Goal: Task Accomplishment & Management: Manage account settings

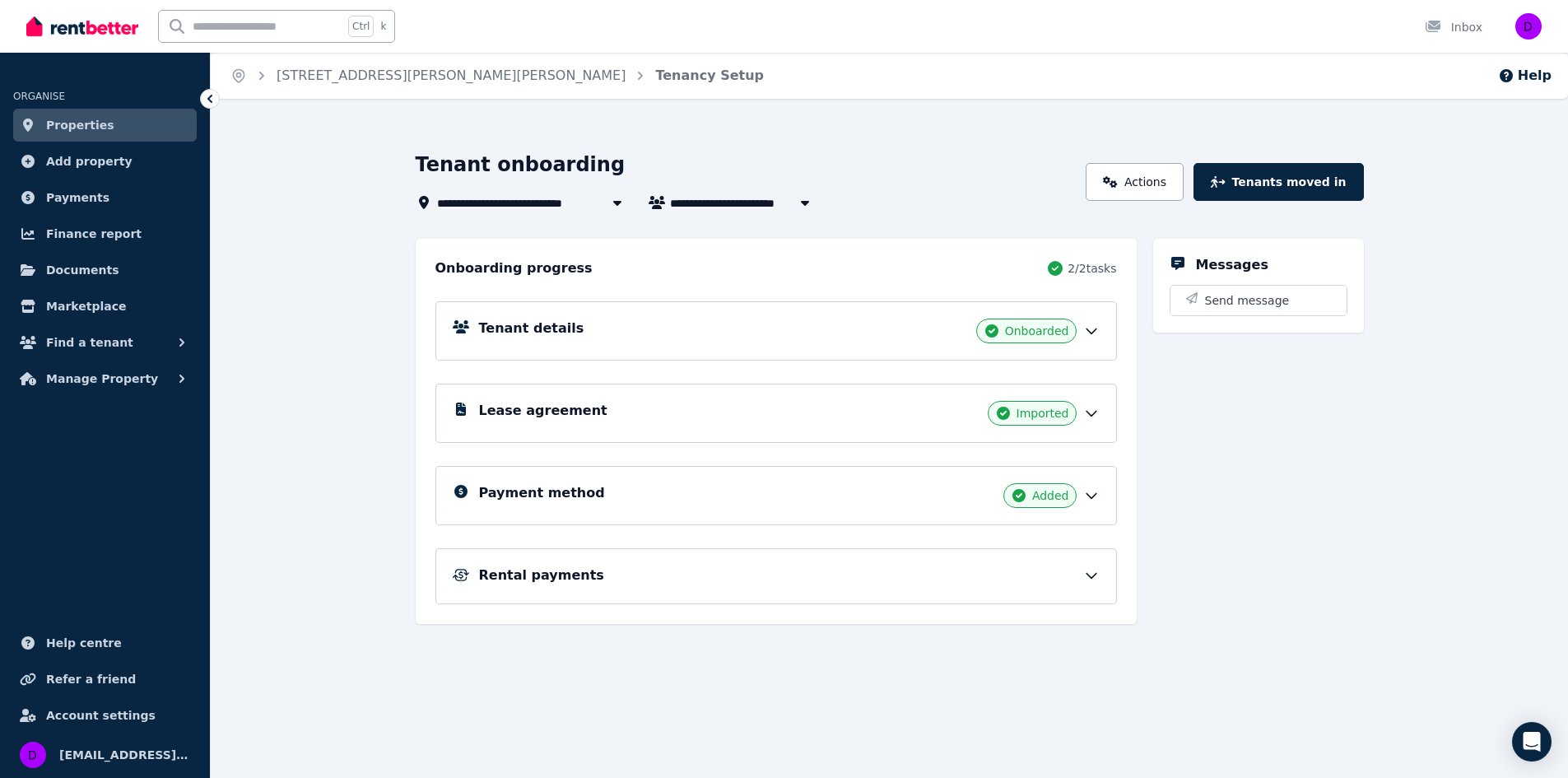
click at [1091, 492] on icon at bounding box center [1091, 496] width 17 height 17
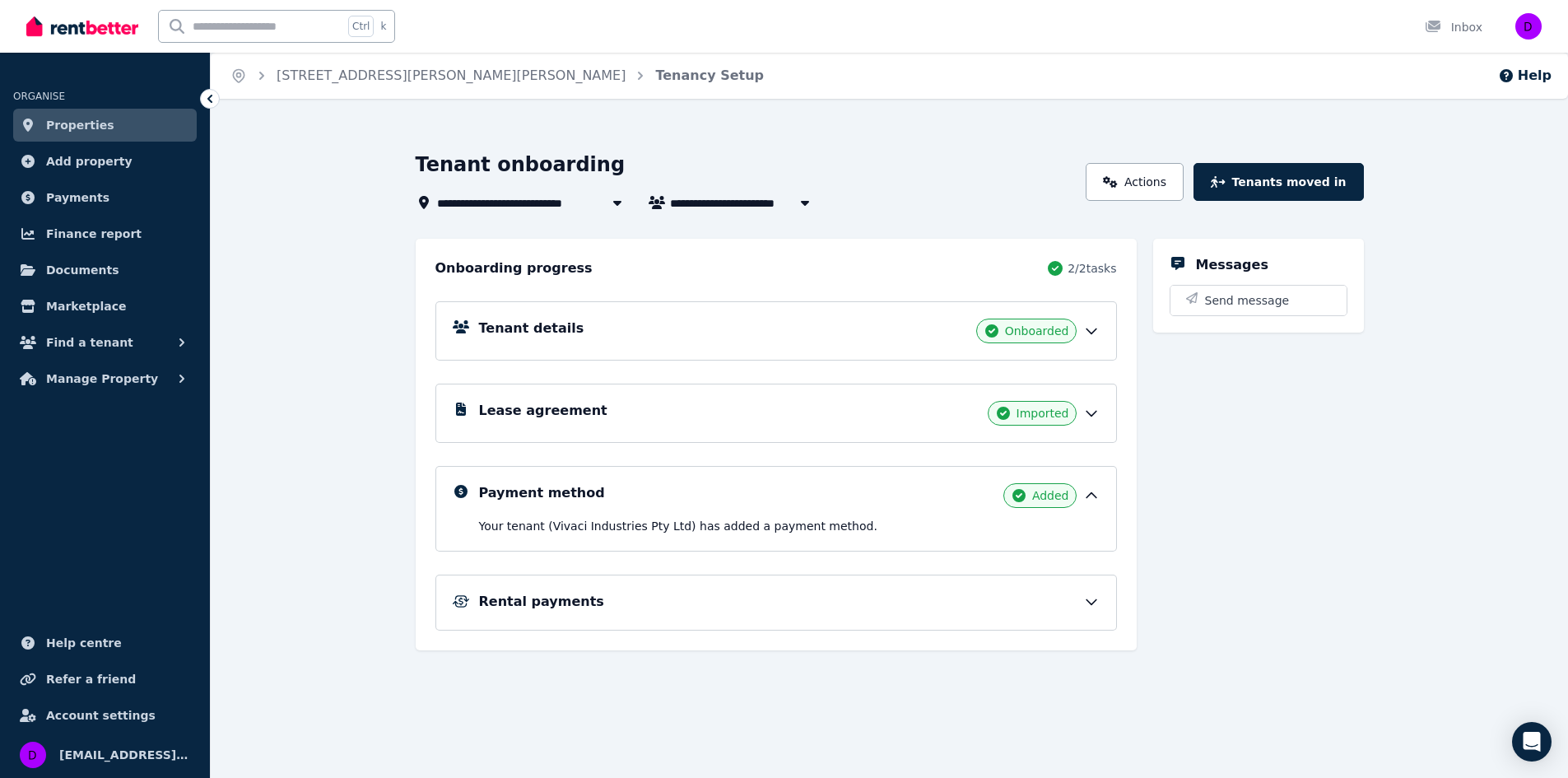
click at [1091, 598] on icon at bounding box center [1091, 602] width 17 height 17
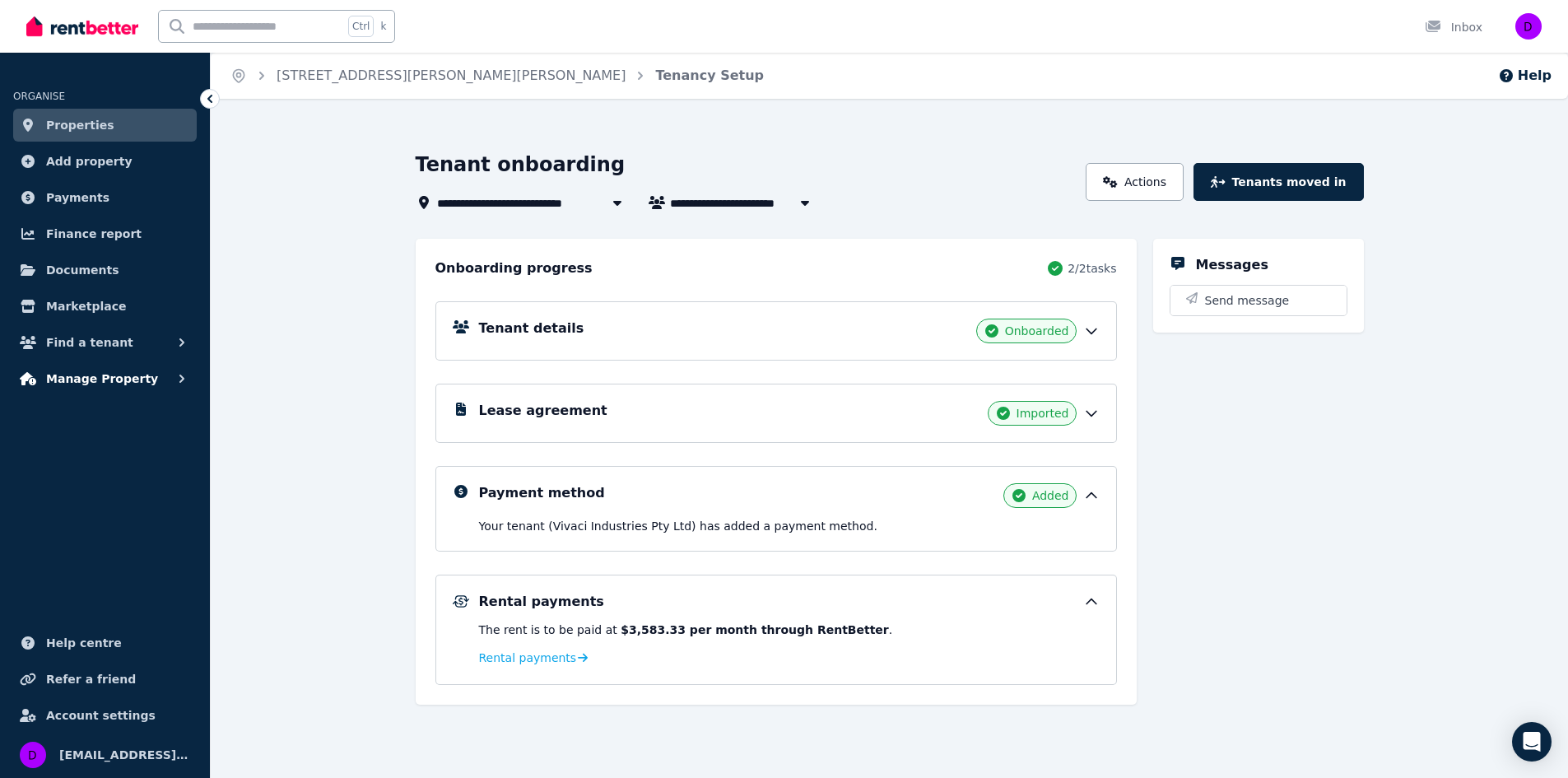
click at [105, 381] on span "Manage Property" at bounding box center [102, 378] width 112 height 19
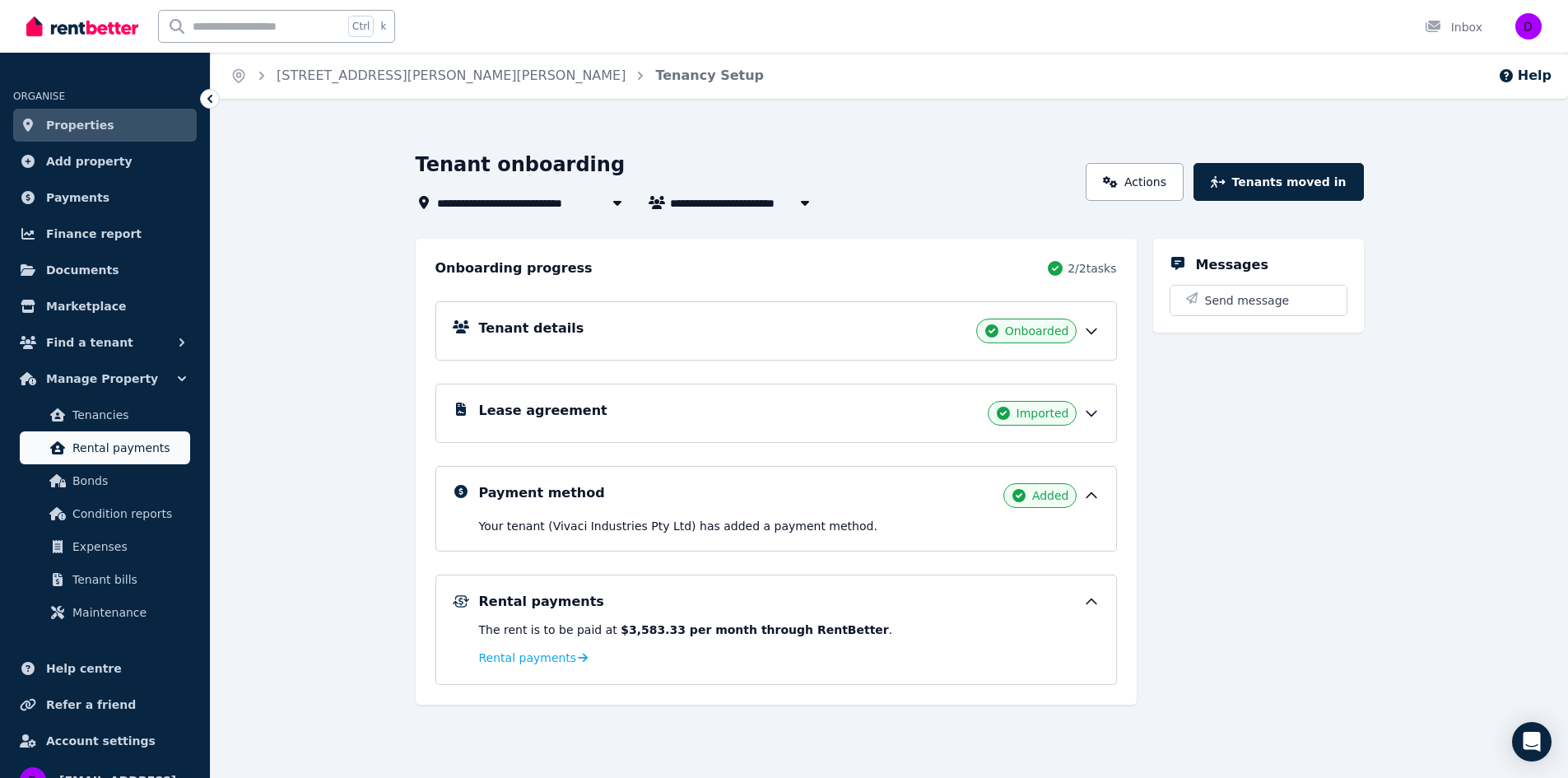
click at [133, 447] on span "Rental payments" at bounding box center [128, 447] width 111 height 19
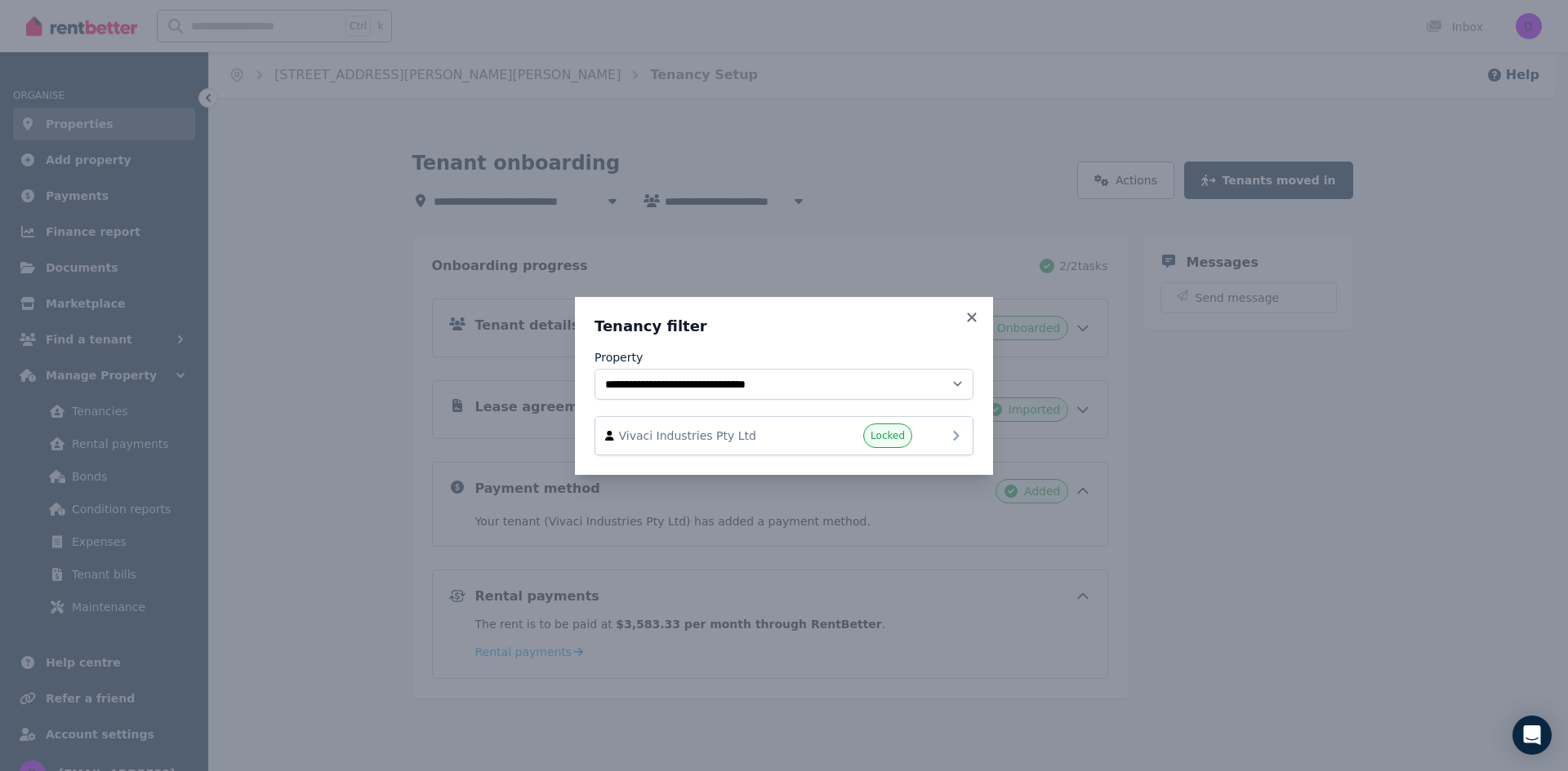
click at [957, 435] on icon at bounding box center [956, 436] width 6 height 10
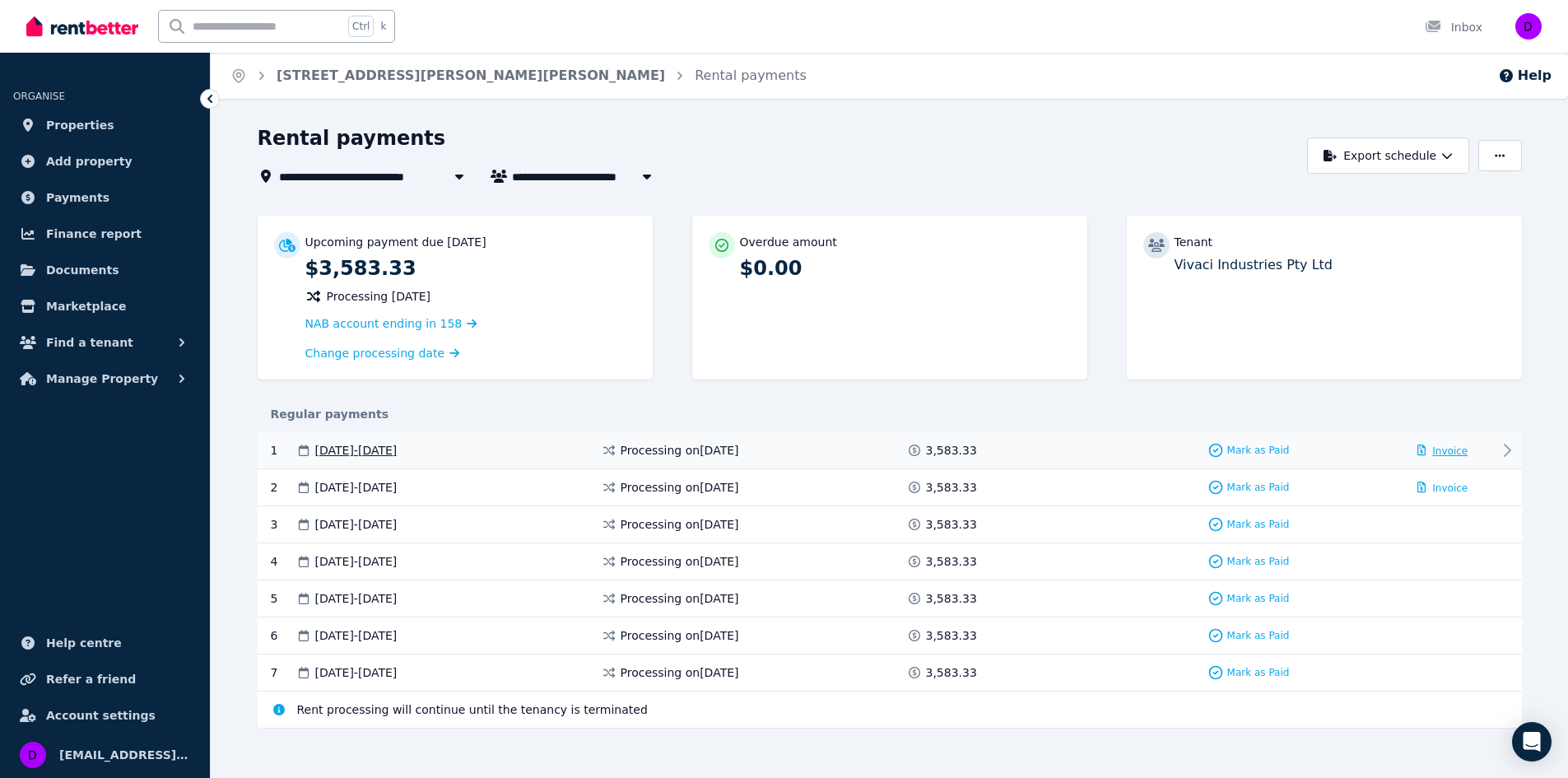
click at [1463, 446] on span "Invoice" at bounding box center [1450, 451] width 35 height 12
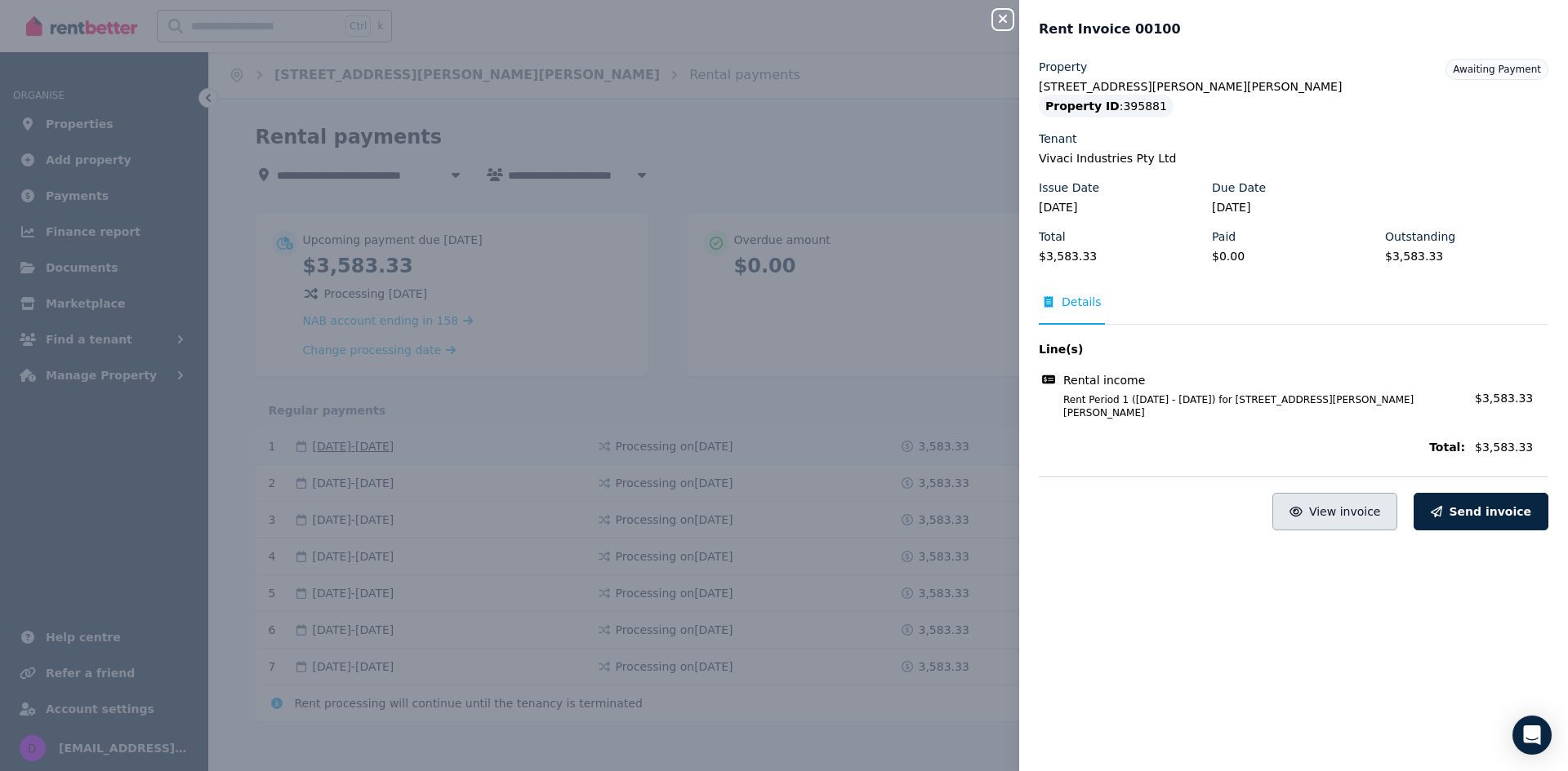
click at [1348, 505] on span "View invoice" at bounding box center [1345, 512] width 72 height 13
click at [1001, 14] on icon "button" at bounding box center [1002, 19] width 19 height 13
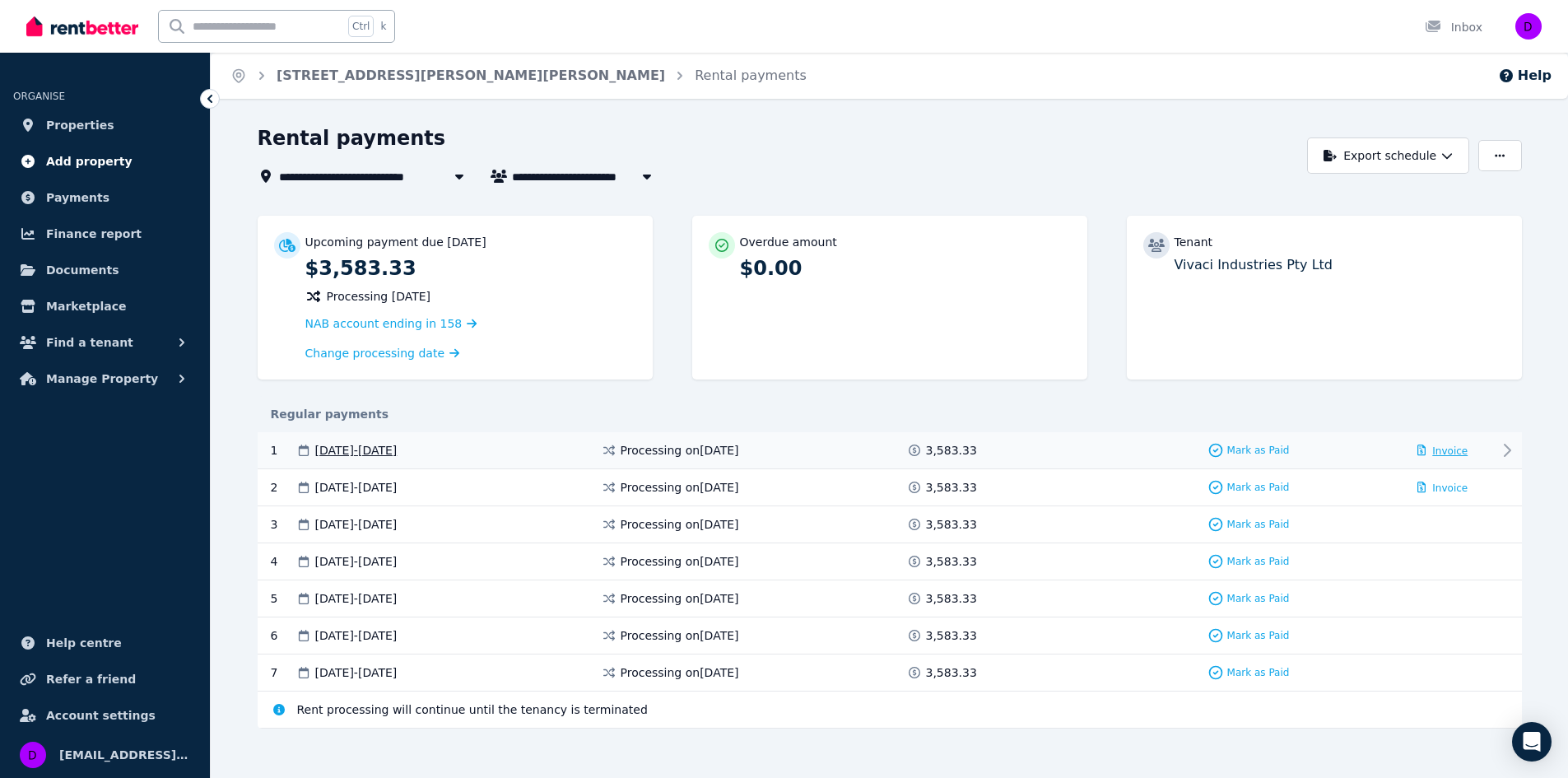
click at [83, 162] on span "Add property" at bounding box center [89, 161] width 86 height 19
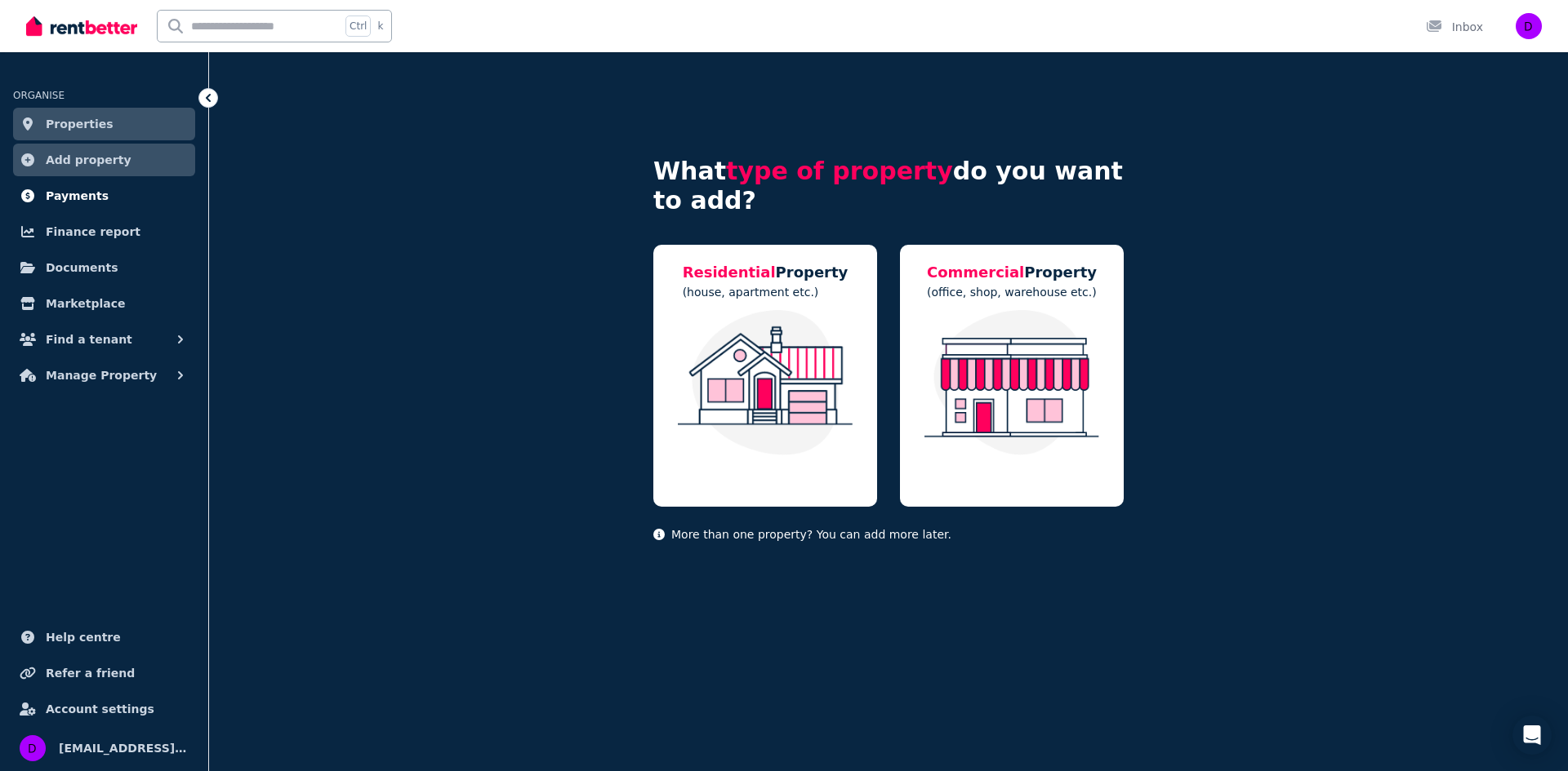
click at [73, 200] on span "Payments" at bounding box center [77, 196] width 63 height 19
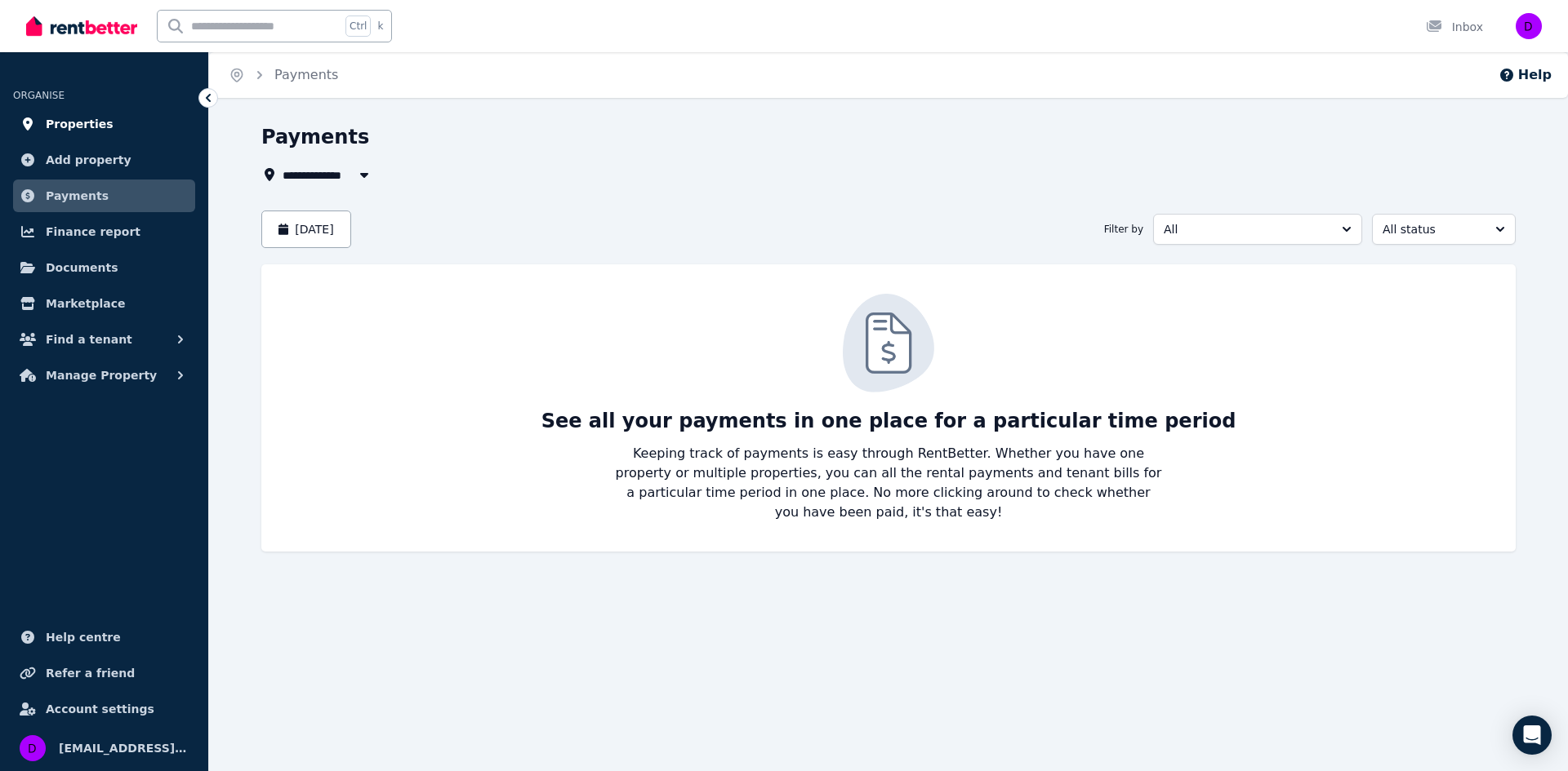
click at [66, 130] on span "Properties" at bounding box center [79, 124] width 68 height 19
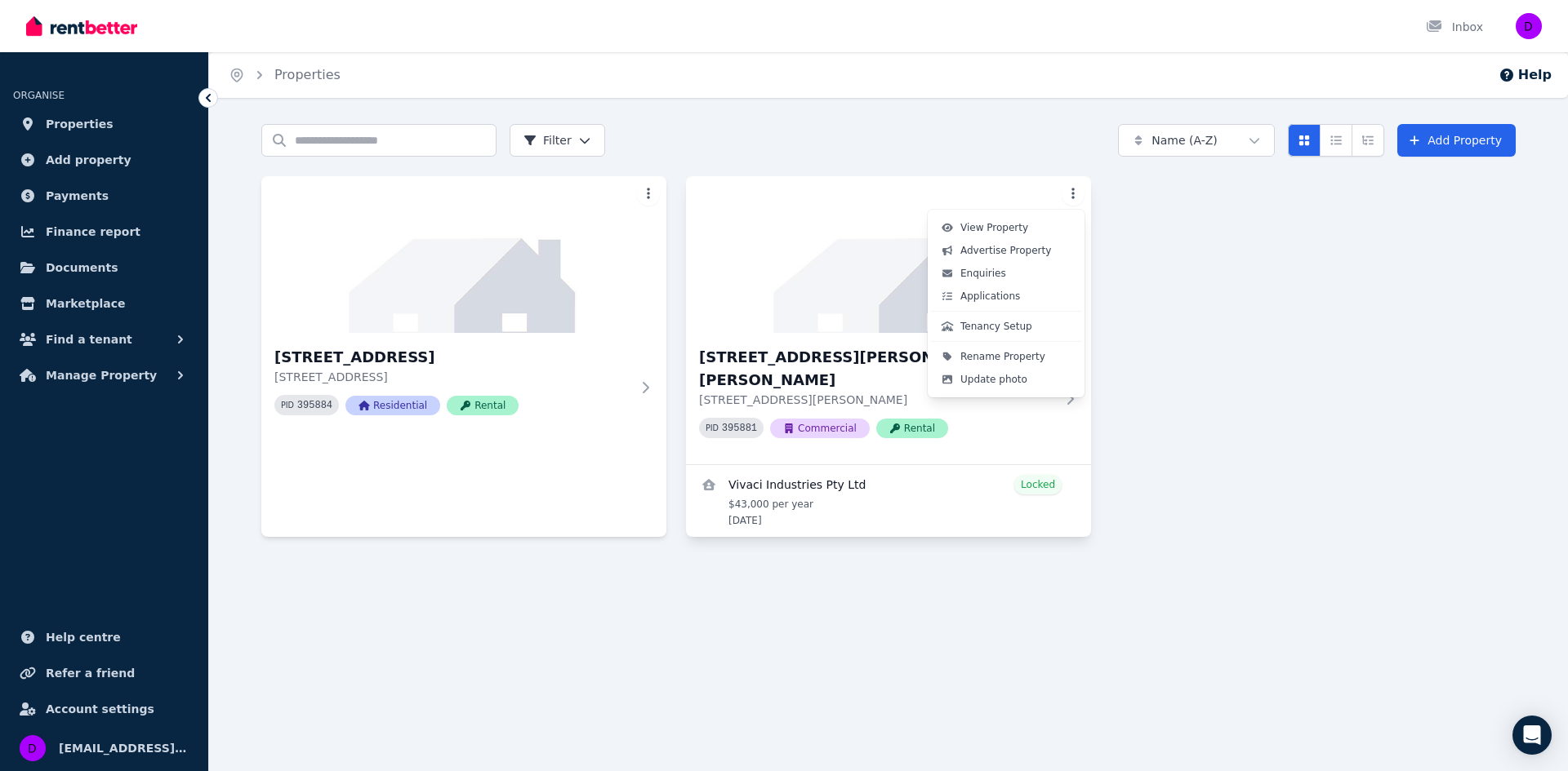
click at [1073, 191] on html "Open main menu Inbox Open user menu ORGANISE Properties Add property Payments F…" at bounding box center [784, 386] width 1568 height 771
click at [1006, 327] on span "Tenancy Setup" at bounding box center [997, 327] width 72 height 13
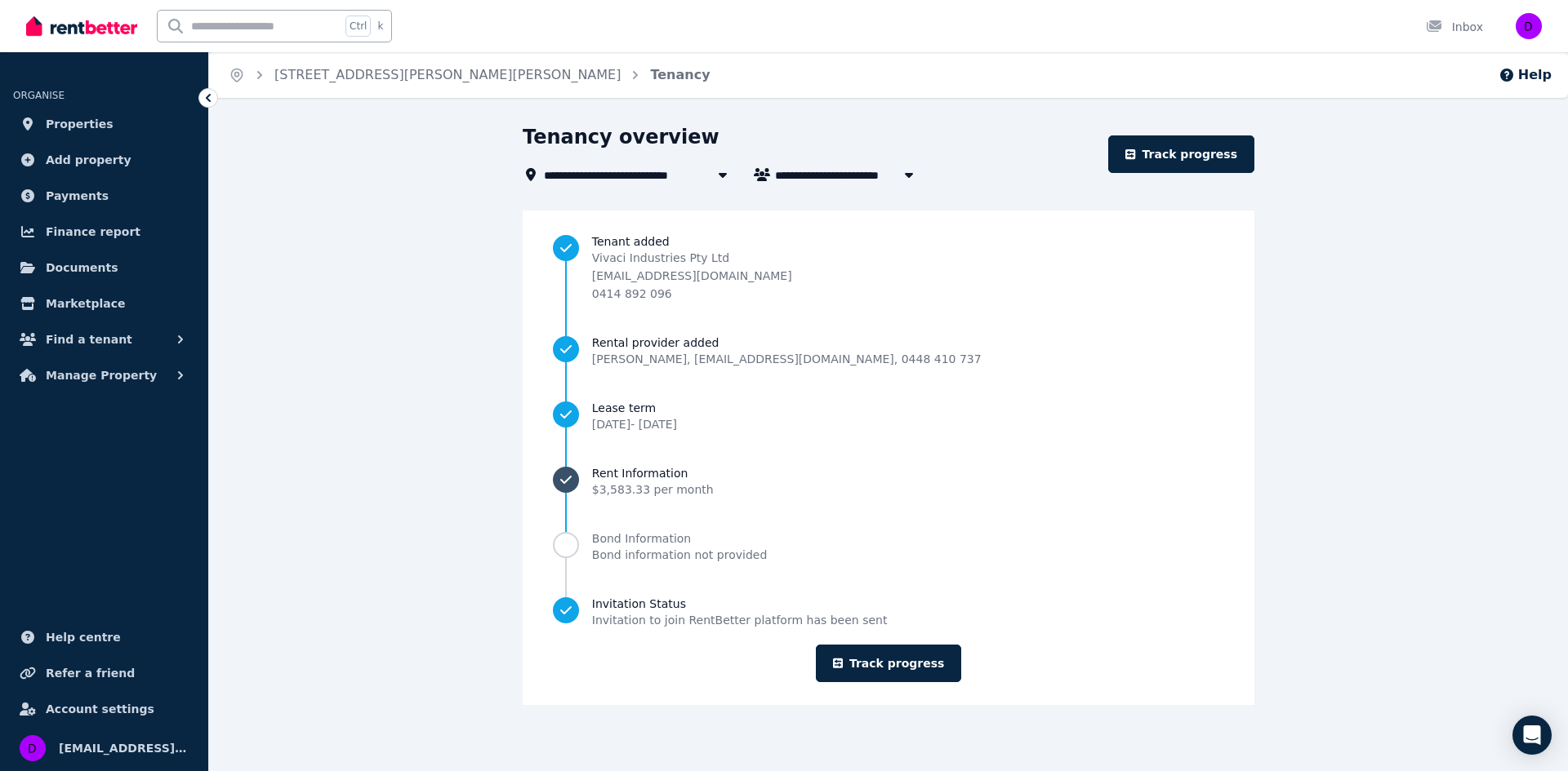
click at [678, 479] on span "Rent Information" at bounding box center [653, 473] width 121 height 17
click at [920, 663] on link "Track progress" at bounding box center [889, 663] width 146 height 38
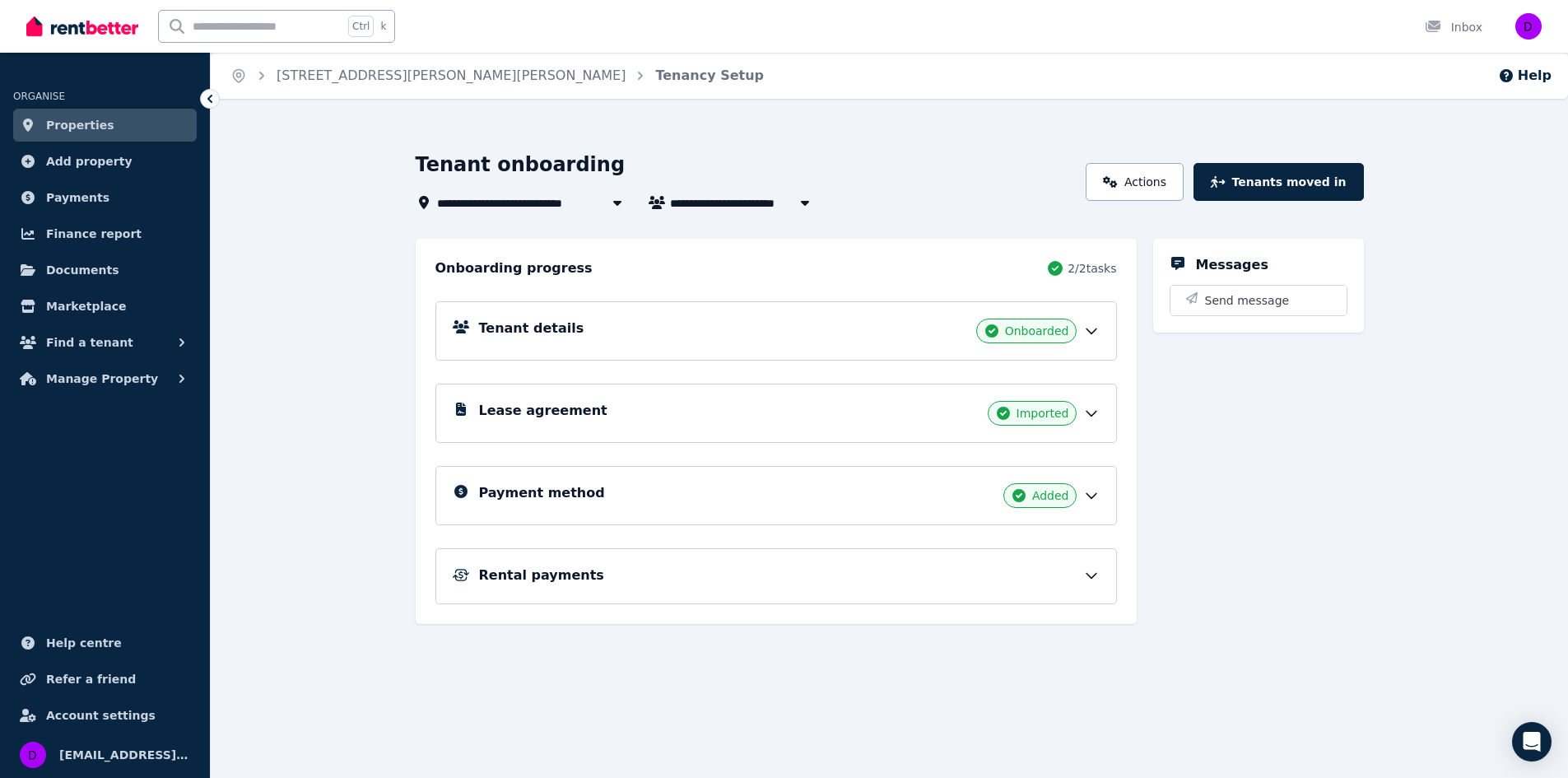
click at [1091, 496] on icon at bounding box center [1091, 496] width 17 height 17
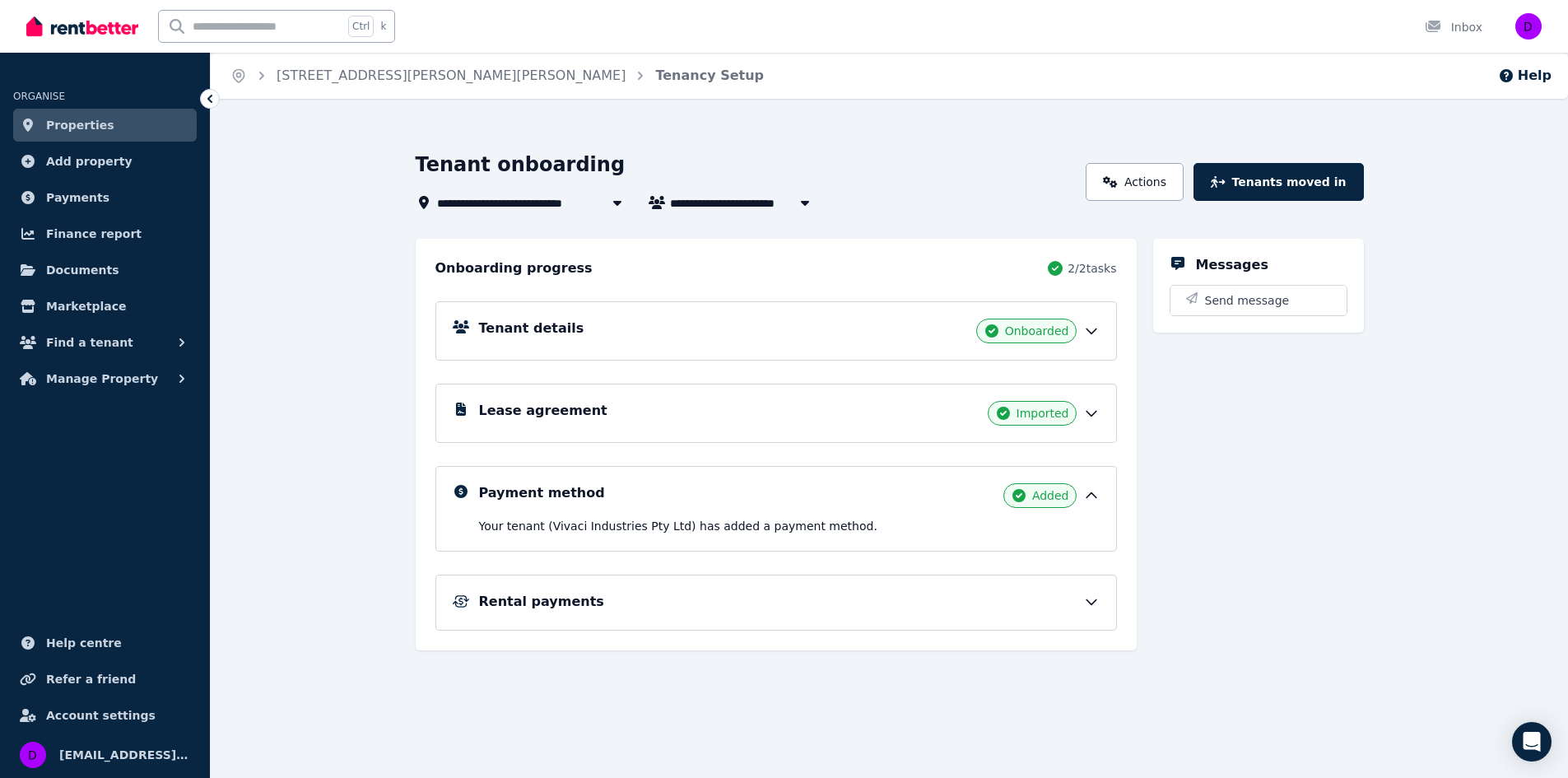
click at [1096, 601] on icon at bounding box center [1091, 603] width 10 height 5
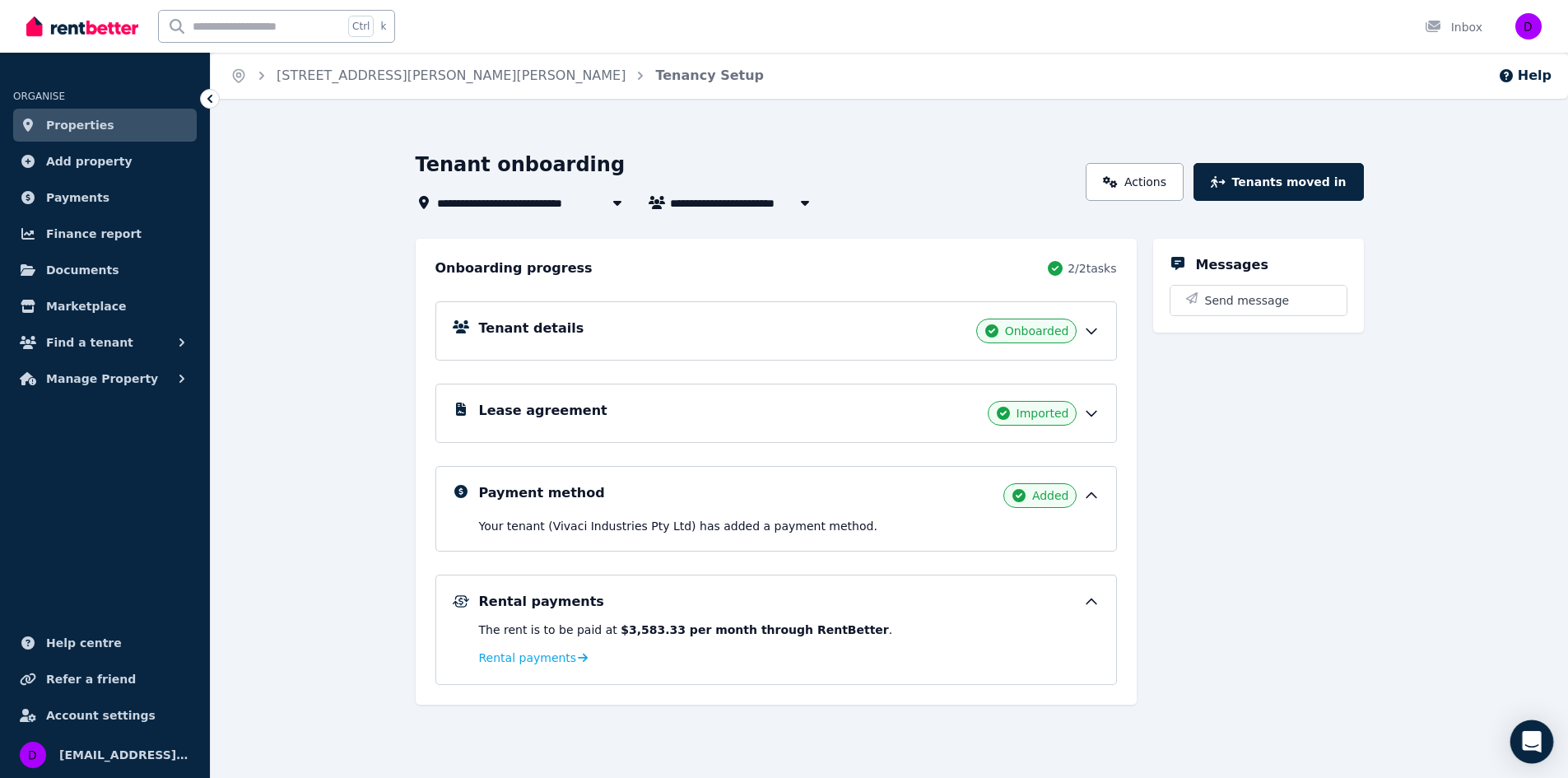
click at [1536, 738] on icon "Open Intercom Messenger" at bounding box center [1532, 742] width 19 height 21
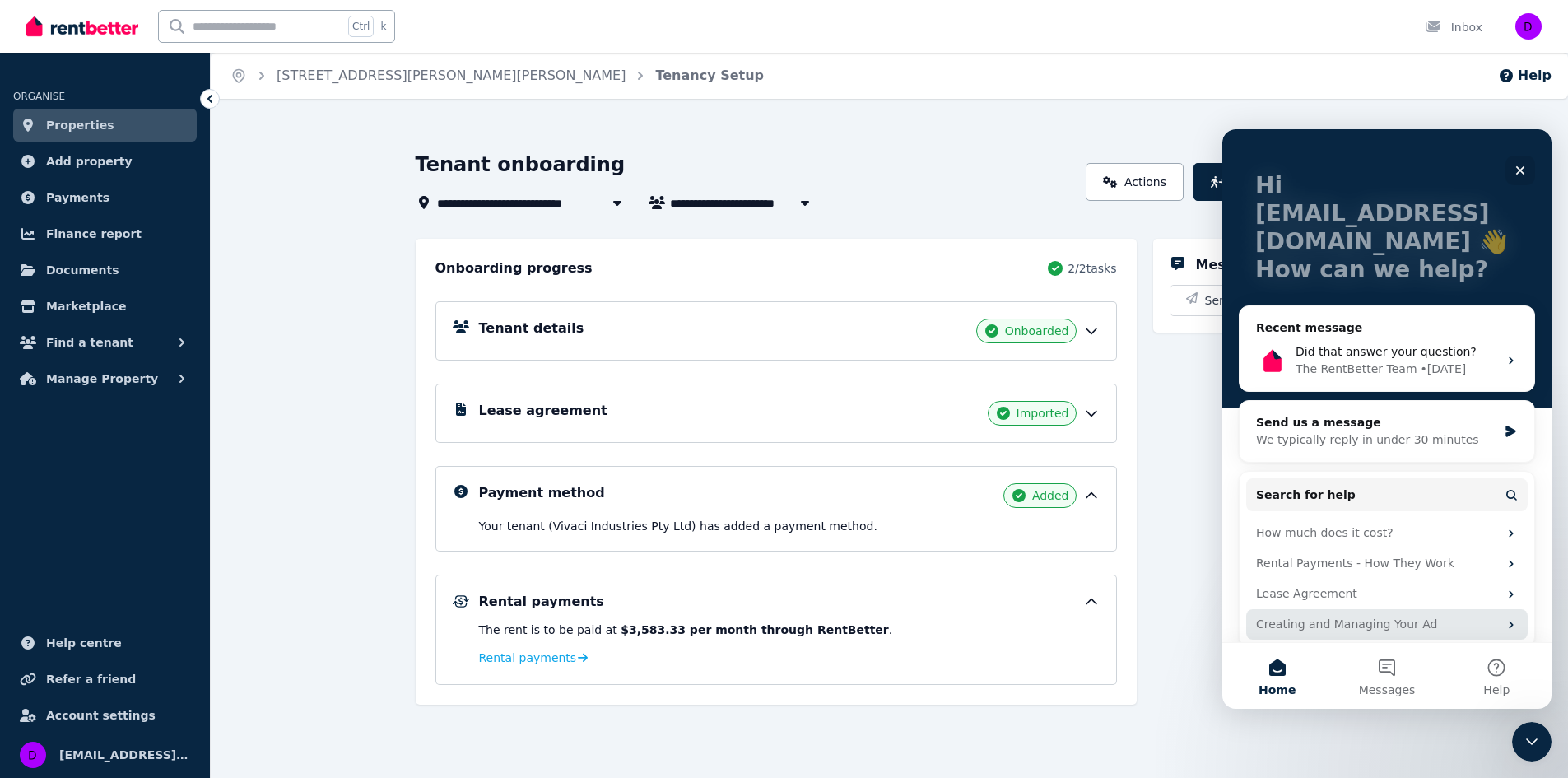
scroll to position [87, 0]
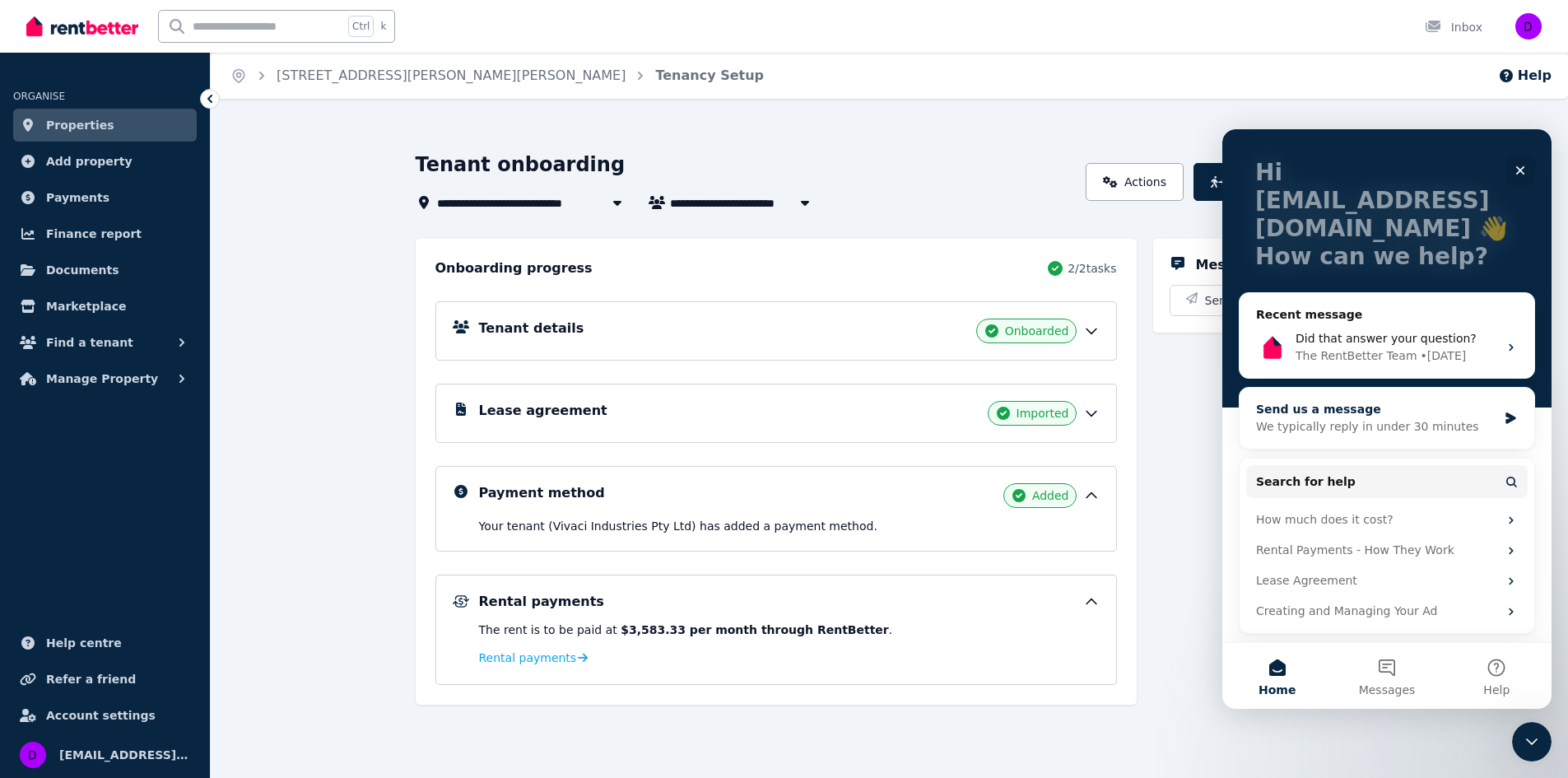
click at [1323, 417] on div "Send us a message" at bounding box center [1377, 409] width 241 height 17
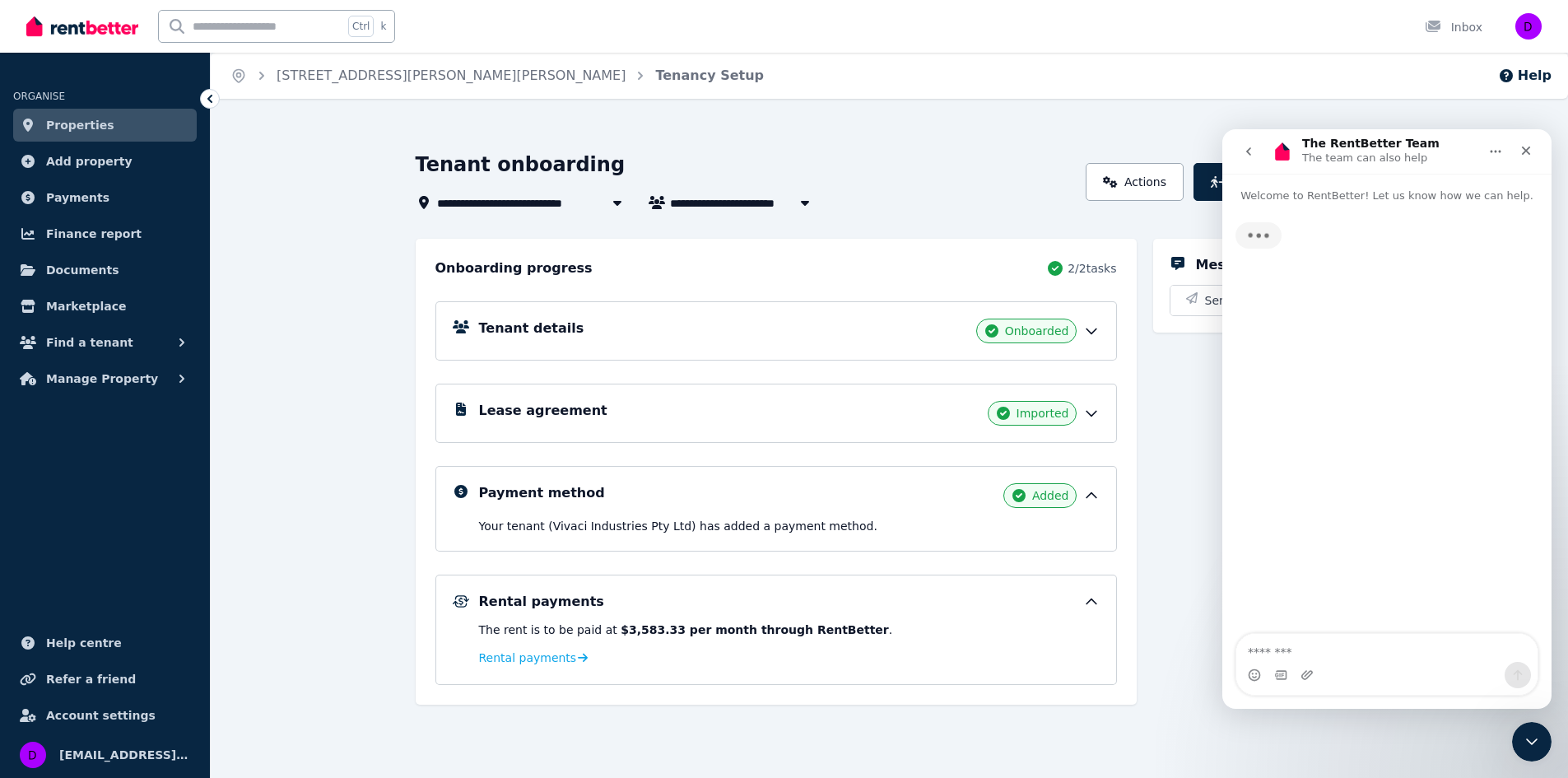
scroll to position [0, 0]
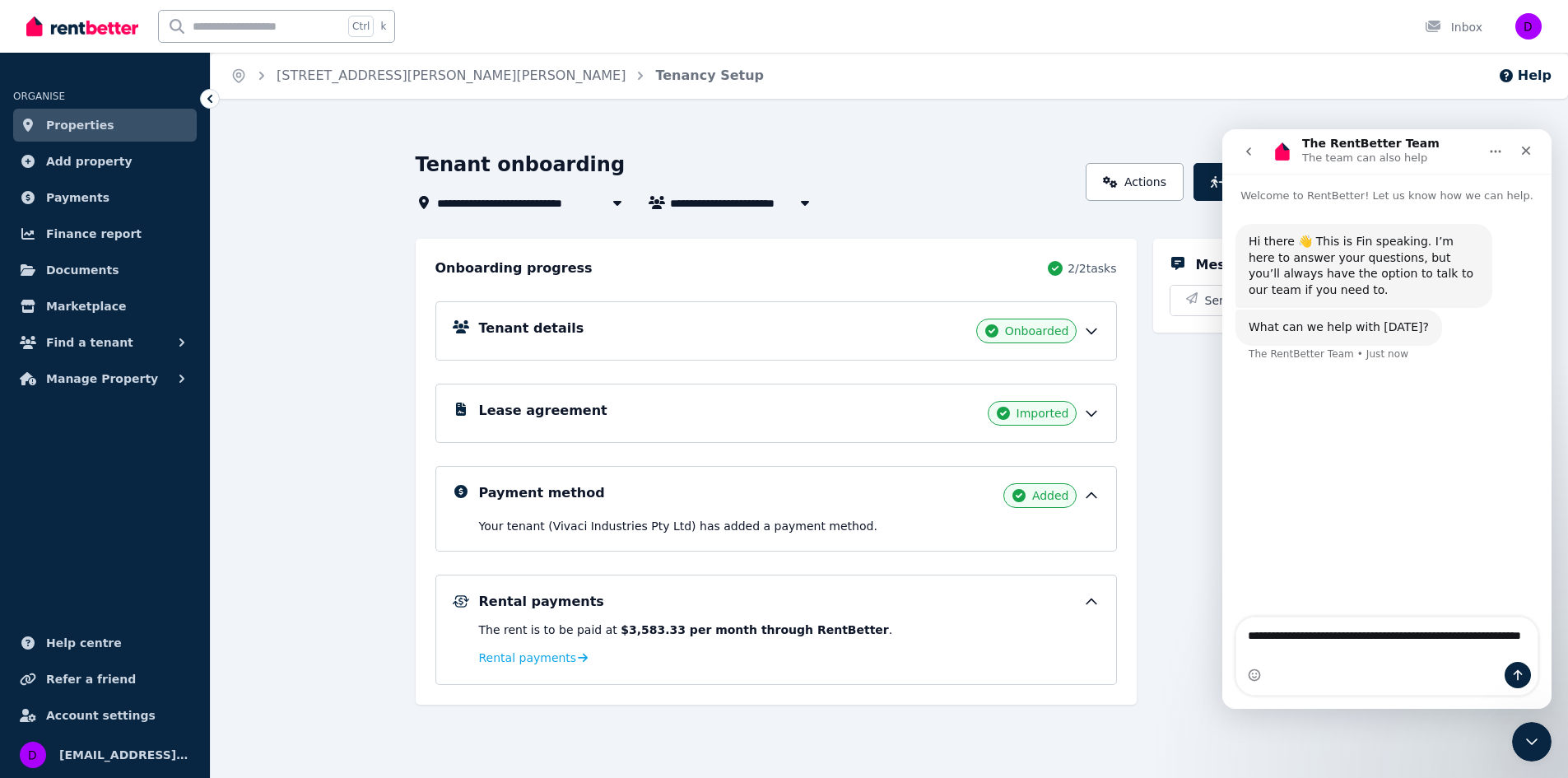
click at [1270, 635] on textarea "**********" at bounding box center [1387, 640] width 301 height 45
click at [1405, 649] on textarea "**********" at bounding box center [1387, 640] width 301 height 45
type textarea "**********"
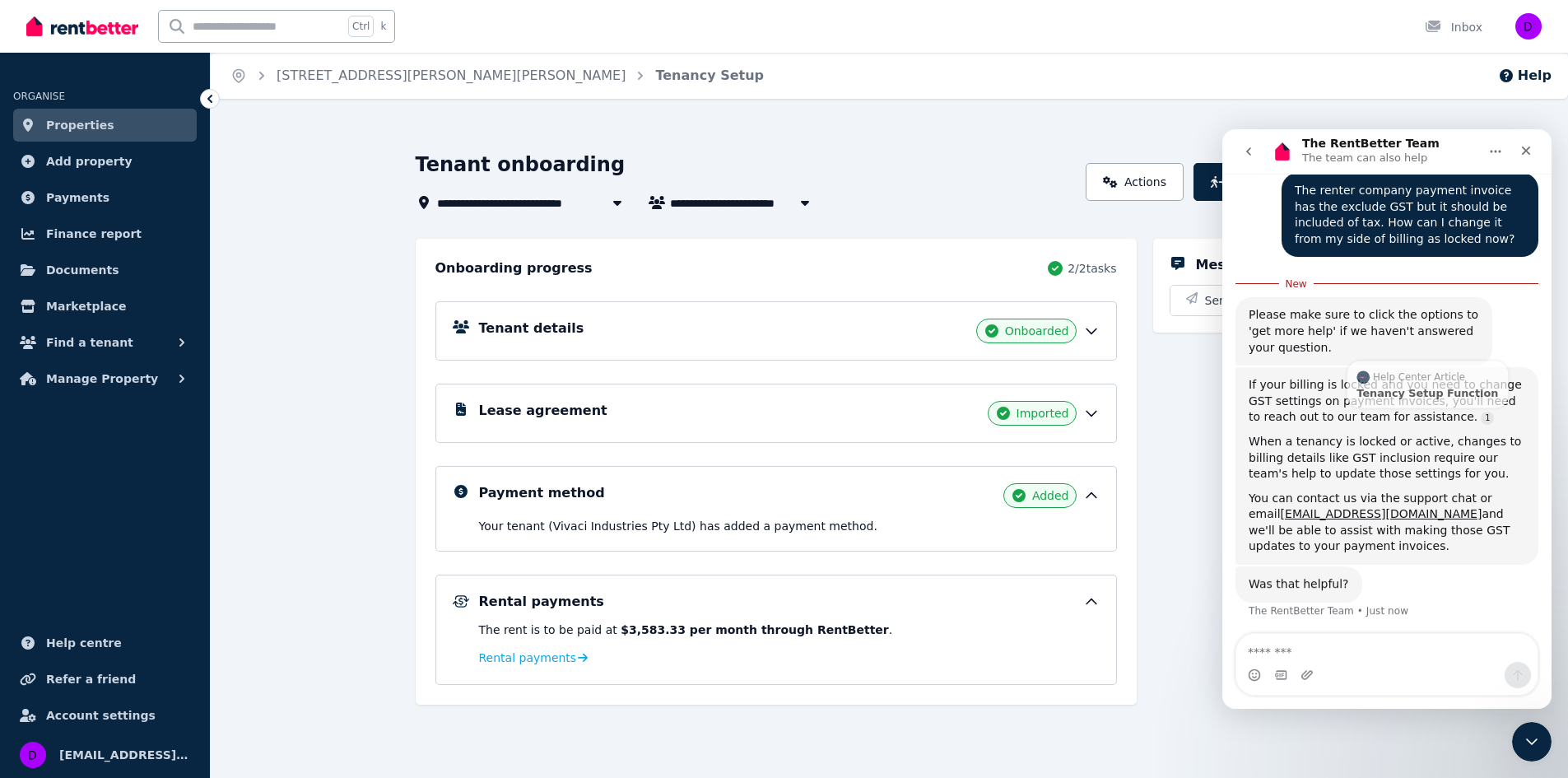
scroll to position [189, 0]
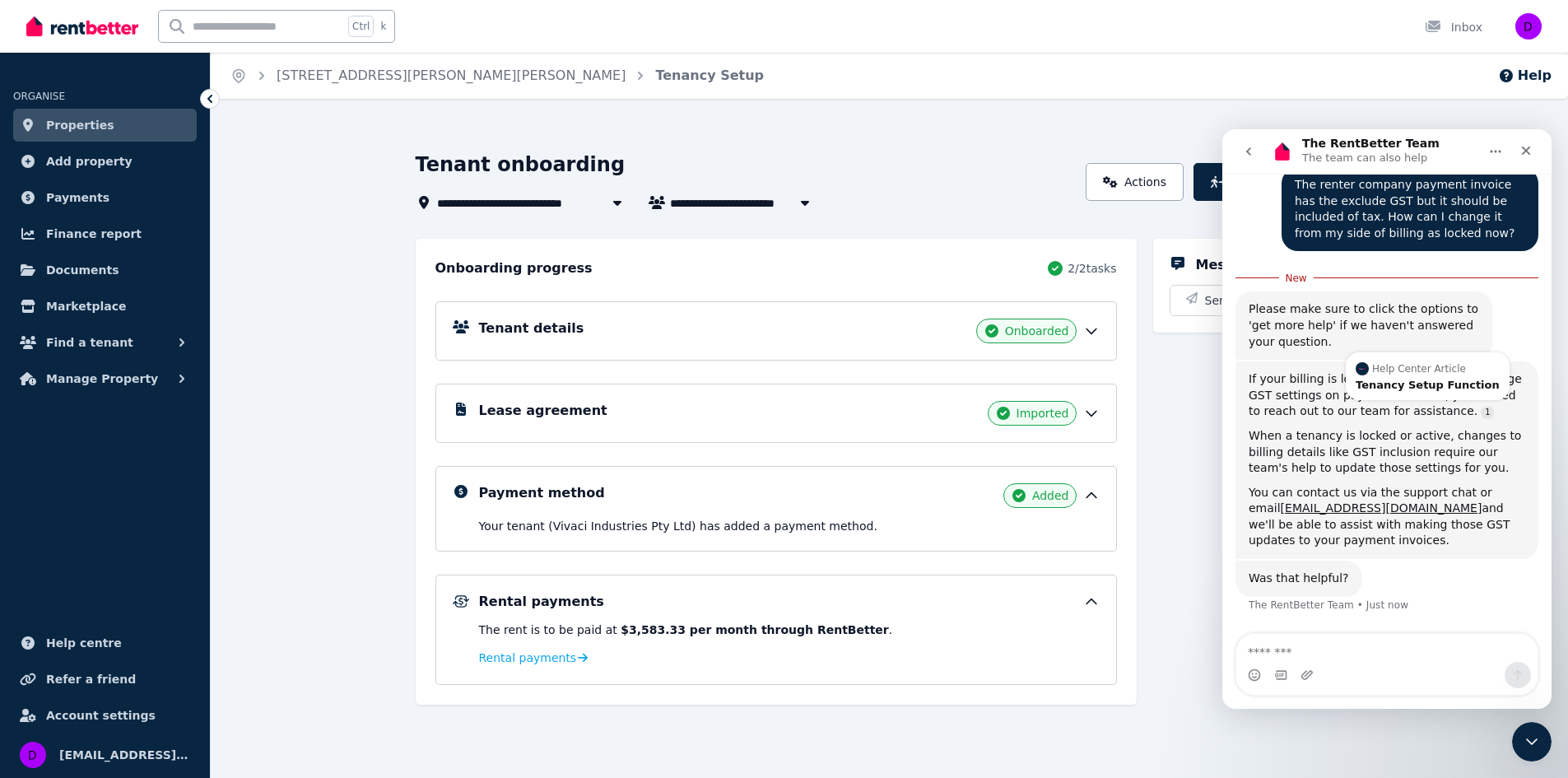
drag, startPoint x: 1251, startPoint y: 491, endPoint x: 1485, endPoint y: 539, distance: 238.9
click at [1485, 539] on div "You can contact us via the support chat or email [EMAIL_ADDRESS][DOMAIN_NAME] a…" at bounding box center [1387, 517] width 277 height 64
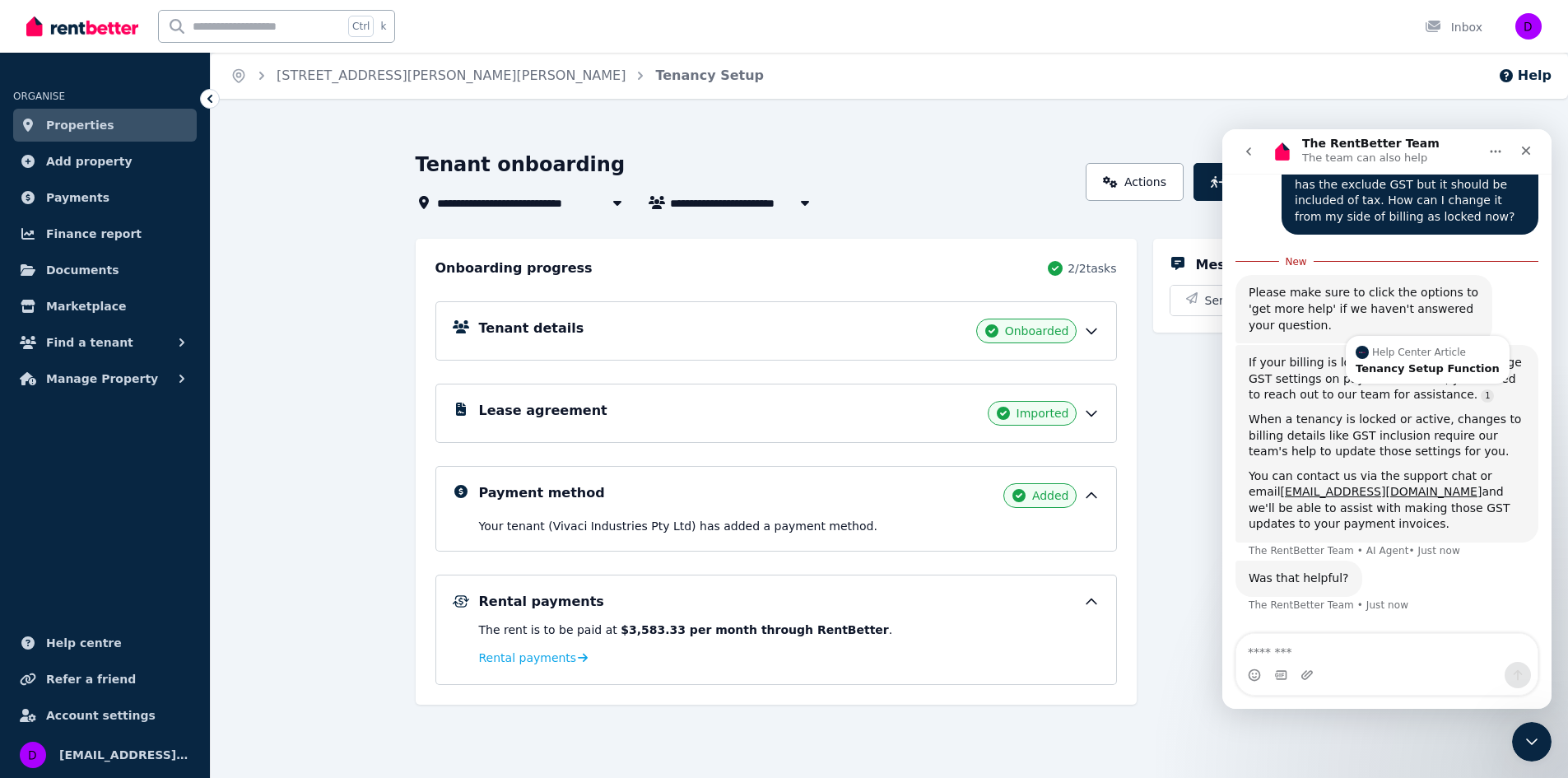
copy div "You can contact us via the support chat or email [EMAIL_ADDRESS][DOMAIN_NAME] a…"
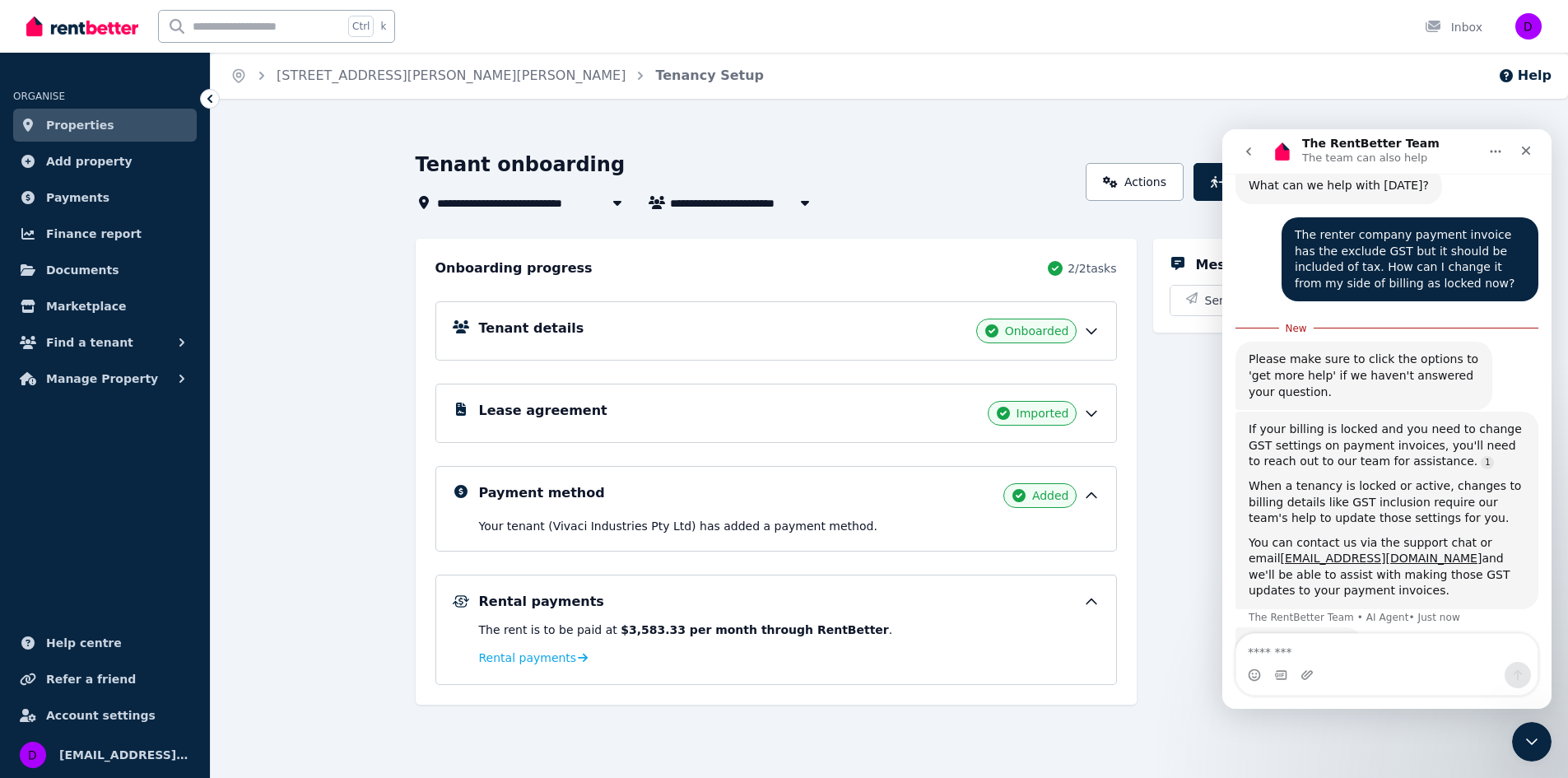
scroll to position [0, 0]
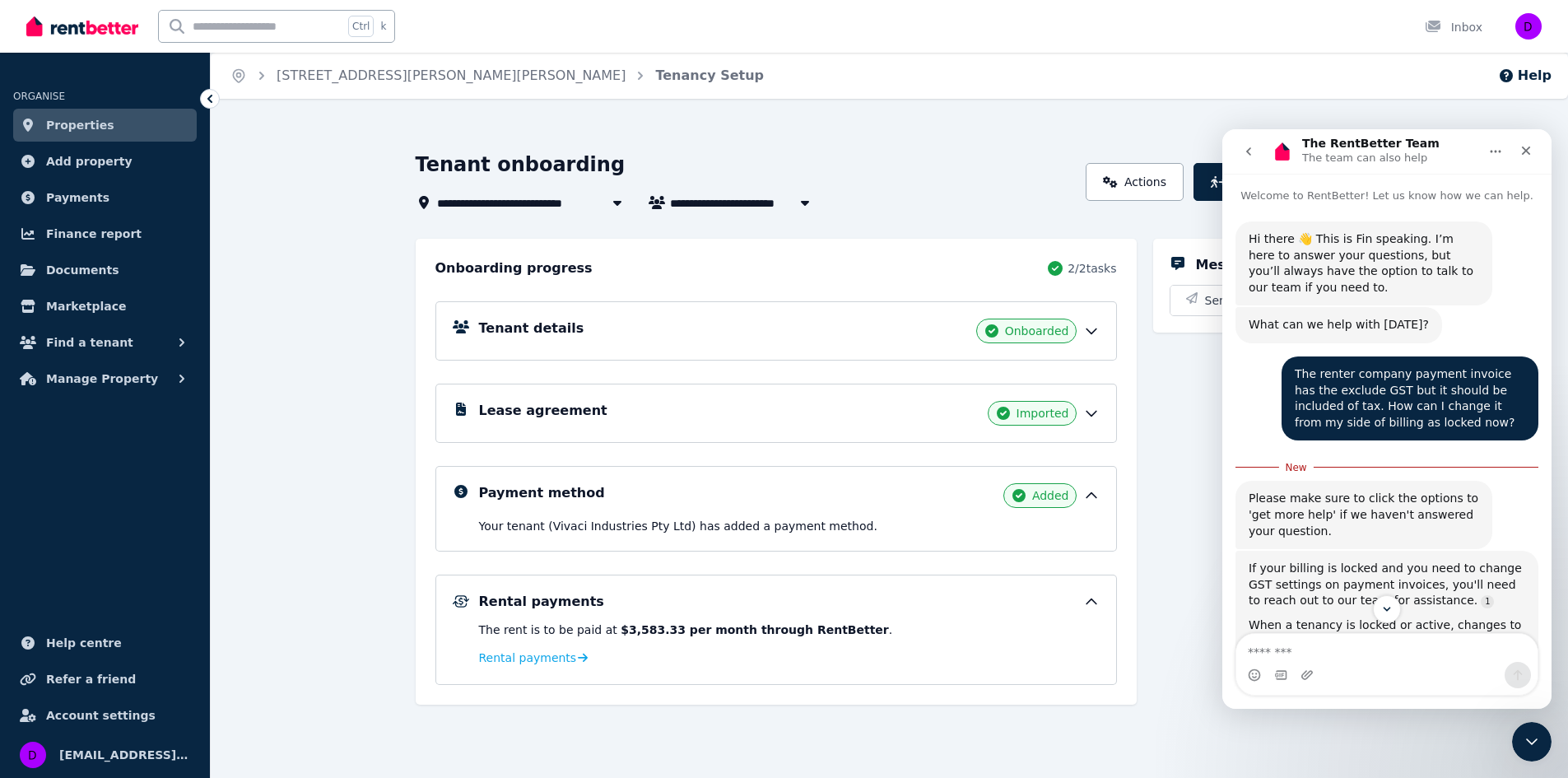
click at [1498, 158] on button "Home" at bounding box center [1495, 151] width 31 height 31
click at [1460, 328] on div "What can we help with [DATE]? The RentBetter Team • 1m ago" at bounding box center [1387, 332] width 303 height 50
click at [1196, 292] on icon "button" at bounding box center [1192, 298] width 17 height 12
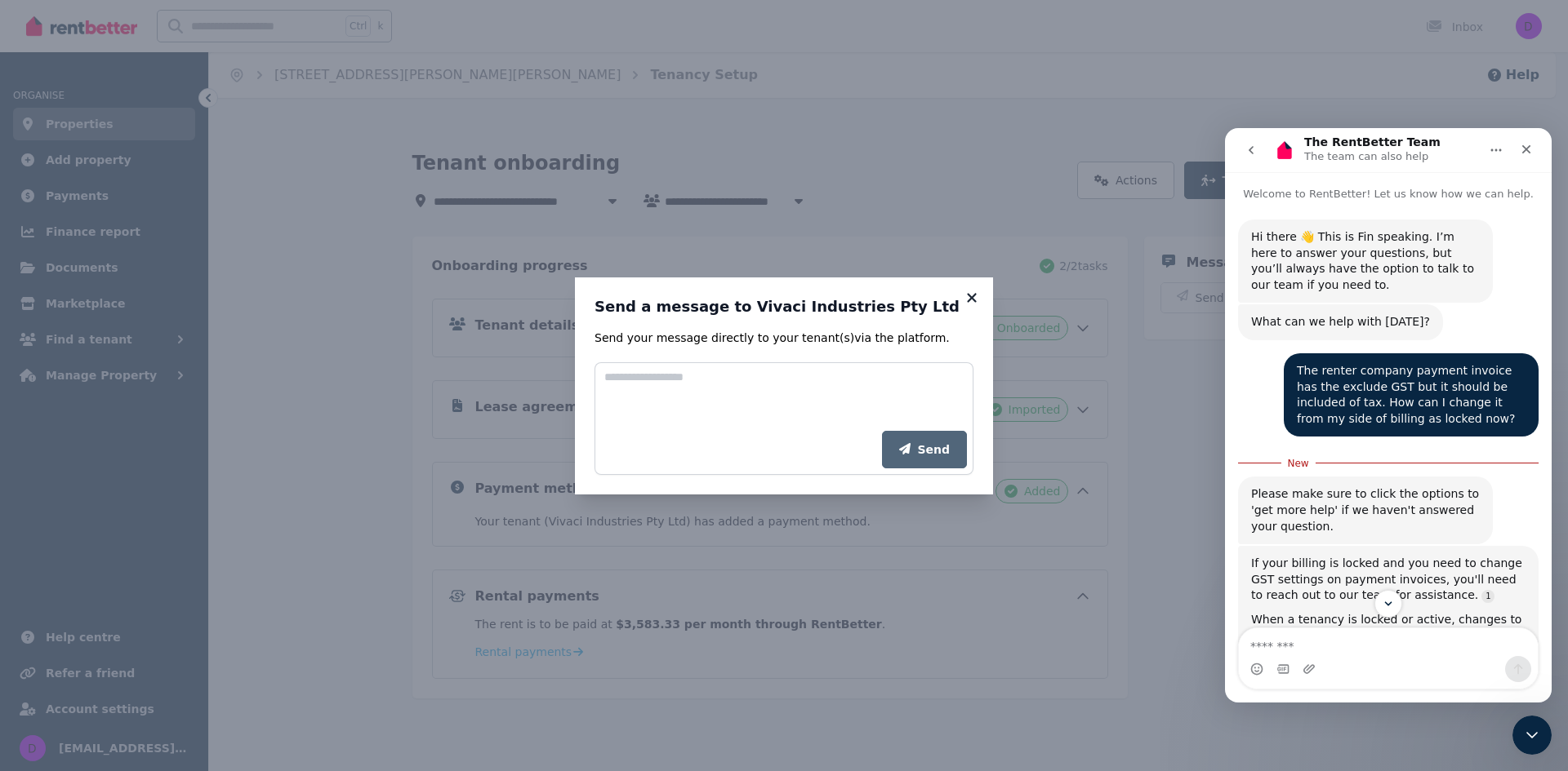
click at [973, 293] on icon at bounding box center [972, 298] width 17 height 15
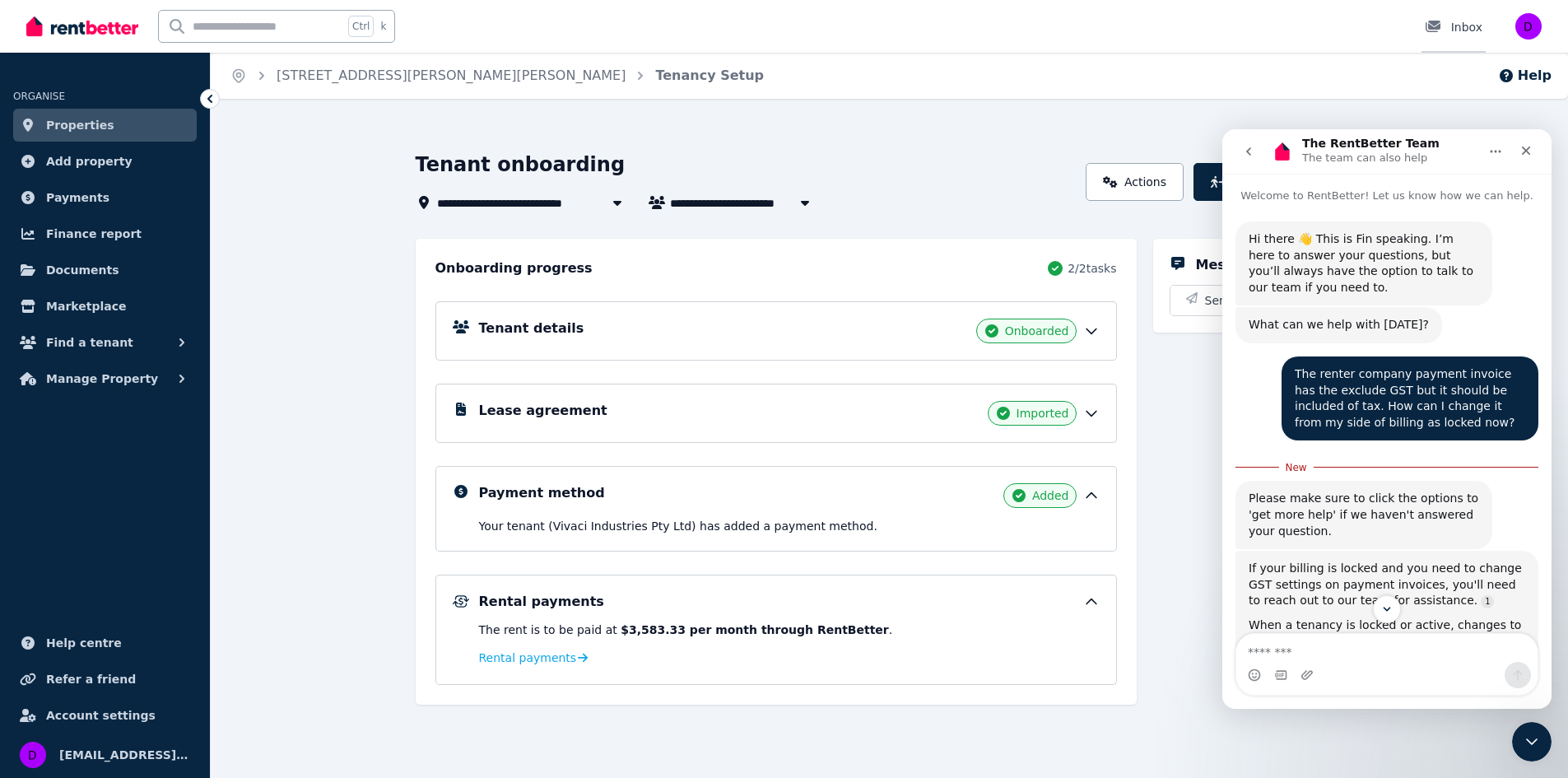
click at [1467, 27] on div "Inbox" at bounding box center [1453, 27] width 57 height 17
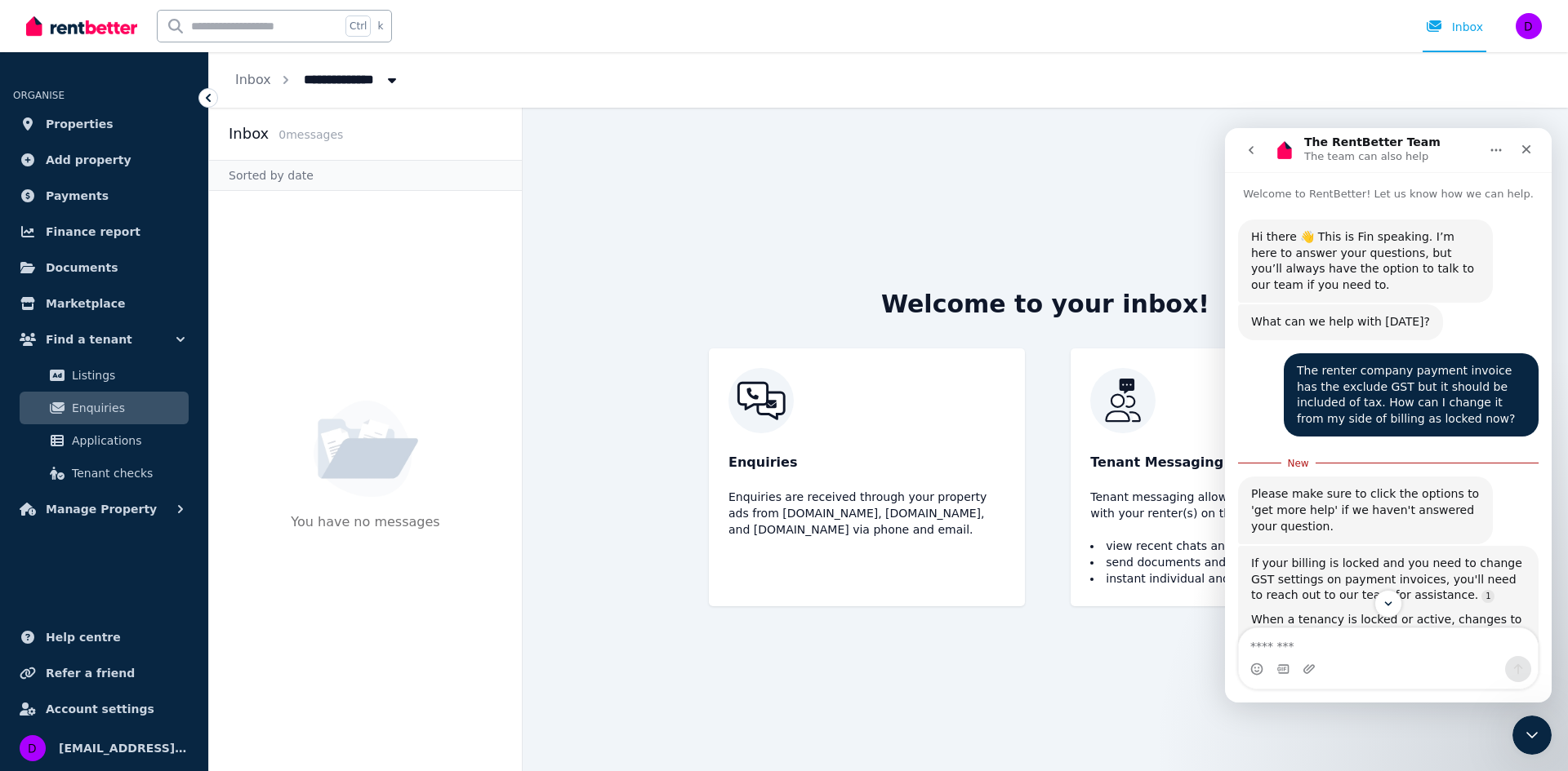
click at [387, 77] on icon "Breadcrumb" at bounding box center [392, 80] width 17 height 13
type input "**********"
click at [78, 636] on span "Help centre" at bounding box center [84, 637] width 75 height 19
click at [79, 196] on span "Payments" at bounding box center [77, 196] width 63 height 19
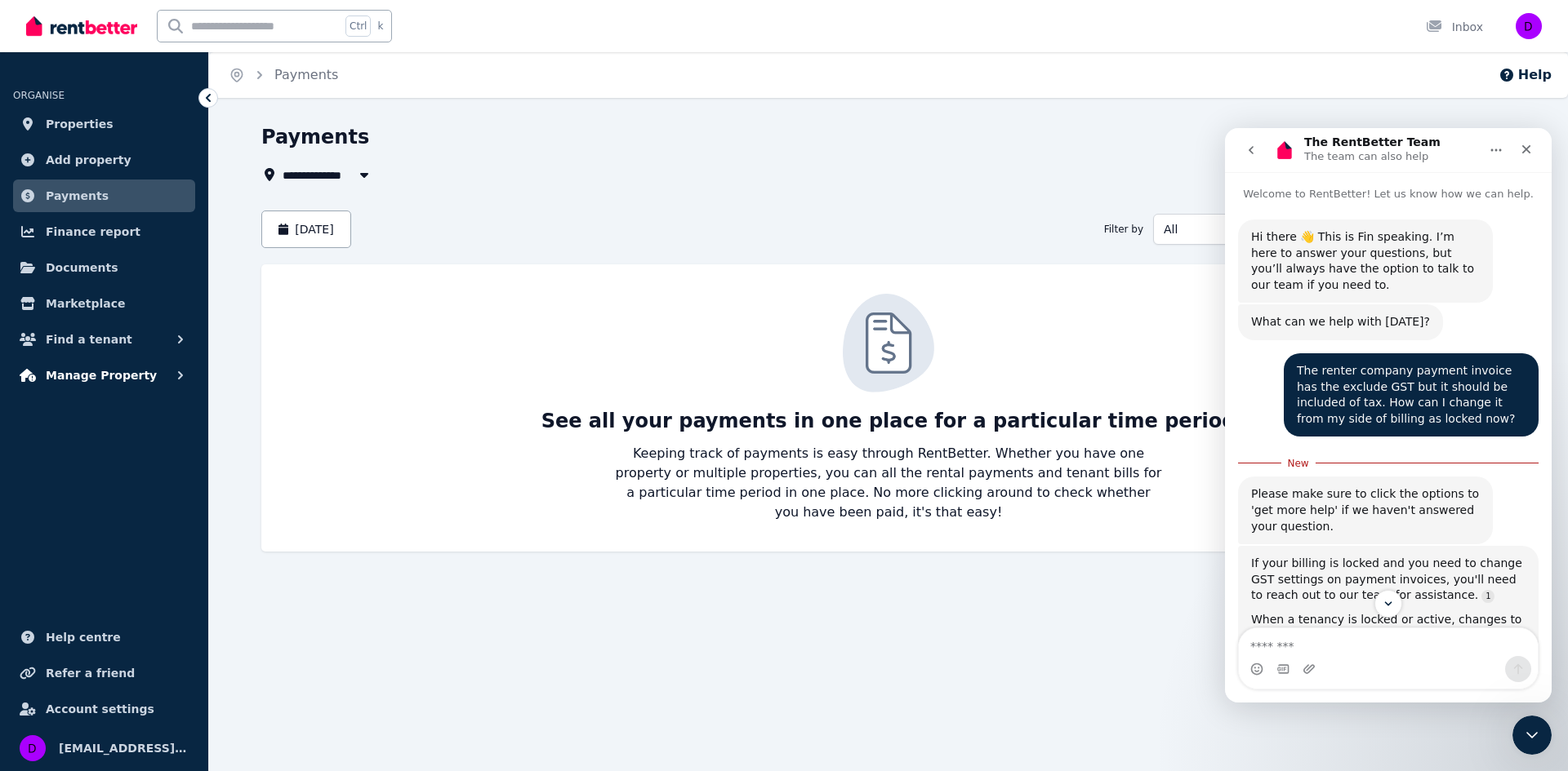
click at [108, 376] on span "Manage Property" at bounding box center [101, 375] width 111 height 19
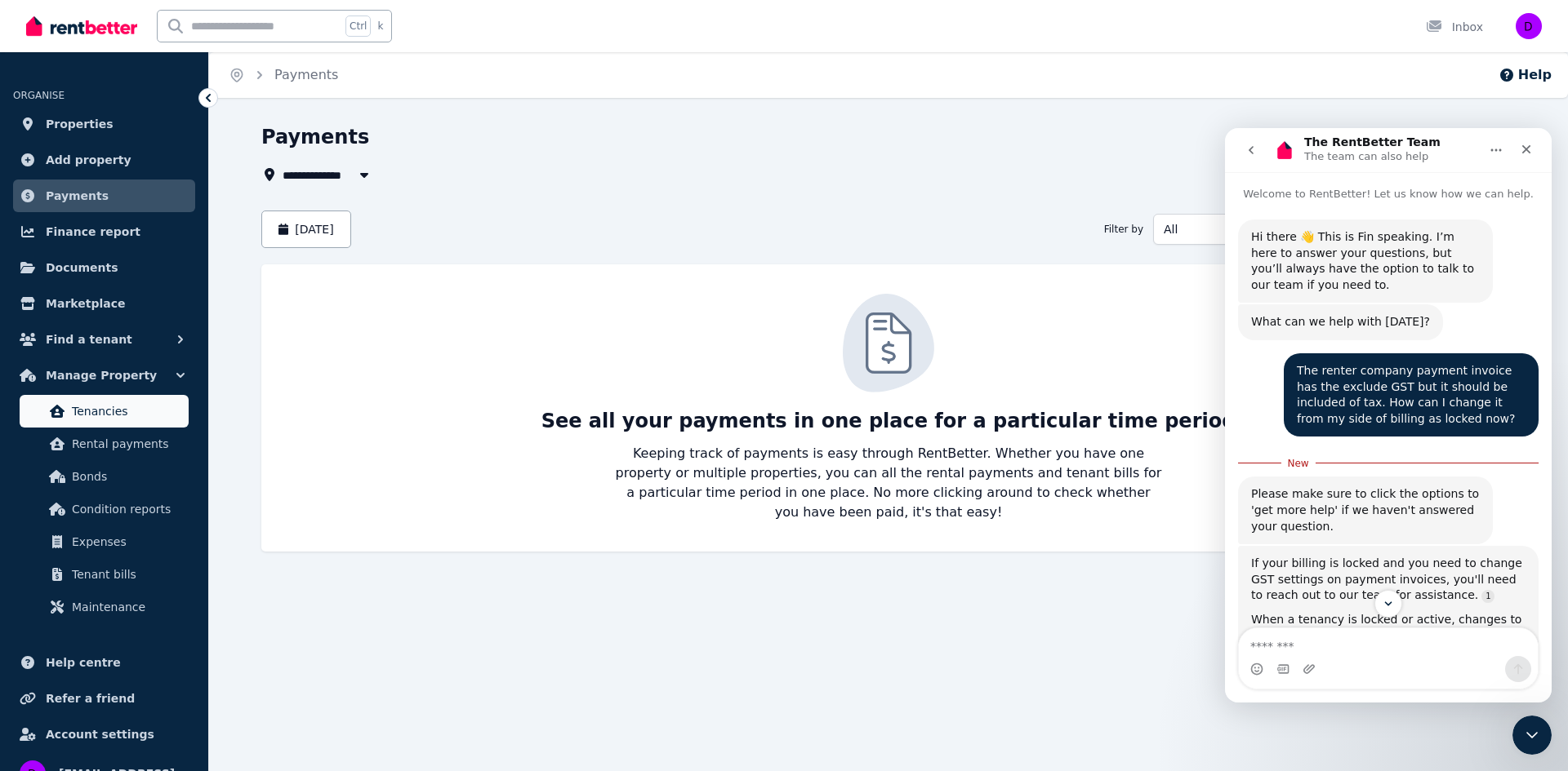
click at [111, 406] on span "Tenancies" at bounding box center [127, 411] width 110 height 19
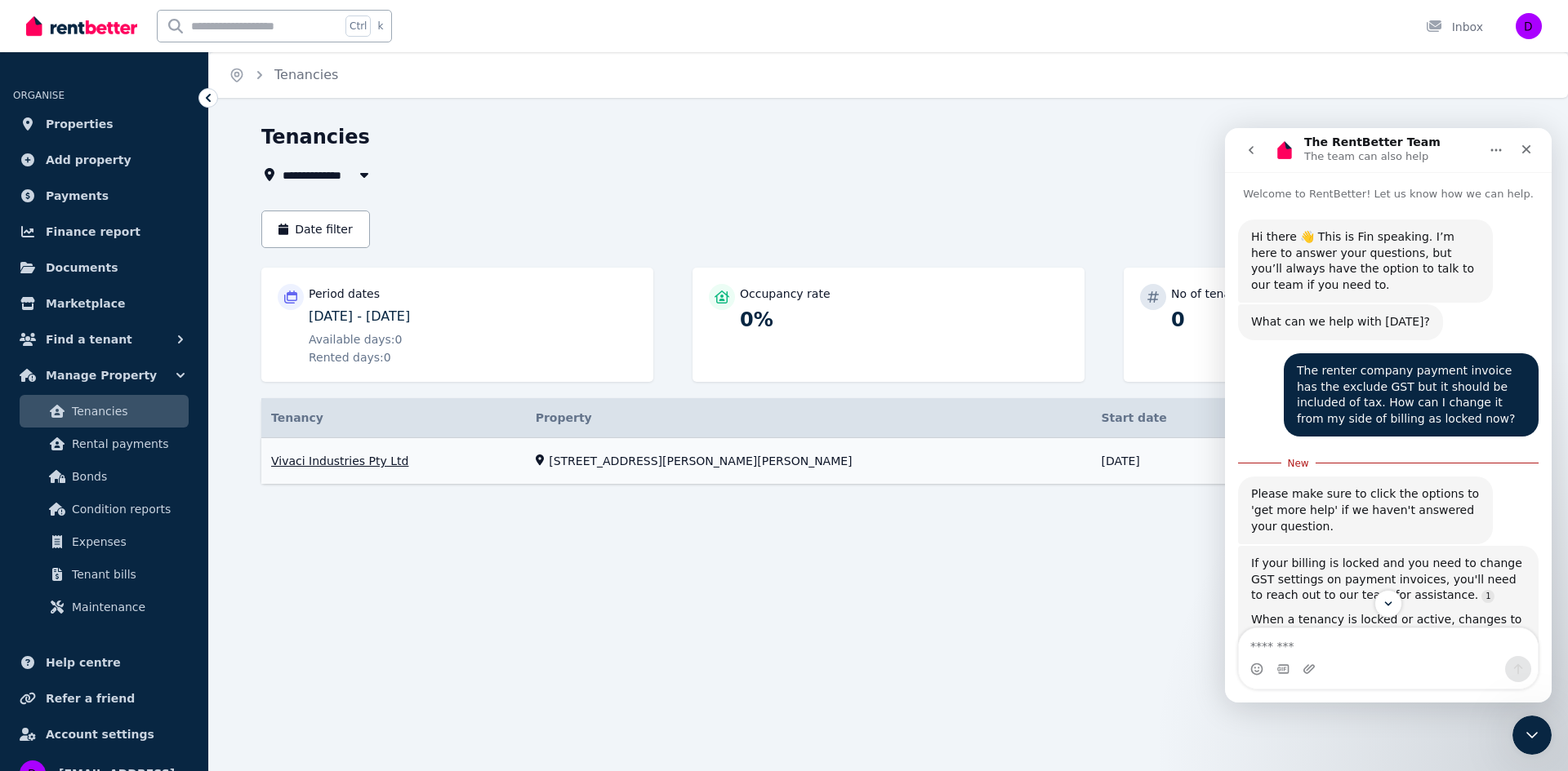
click at [699, 459] on link "View property details" at bounding box center [888, 462] width 1254 height 47
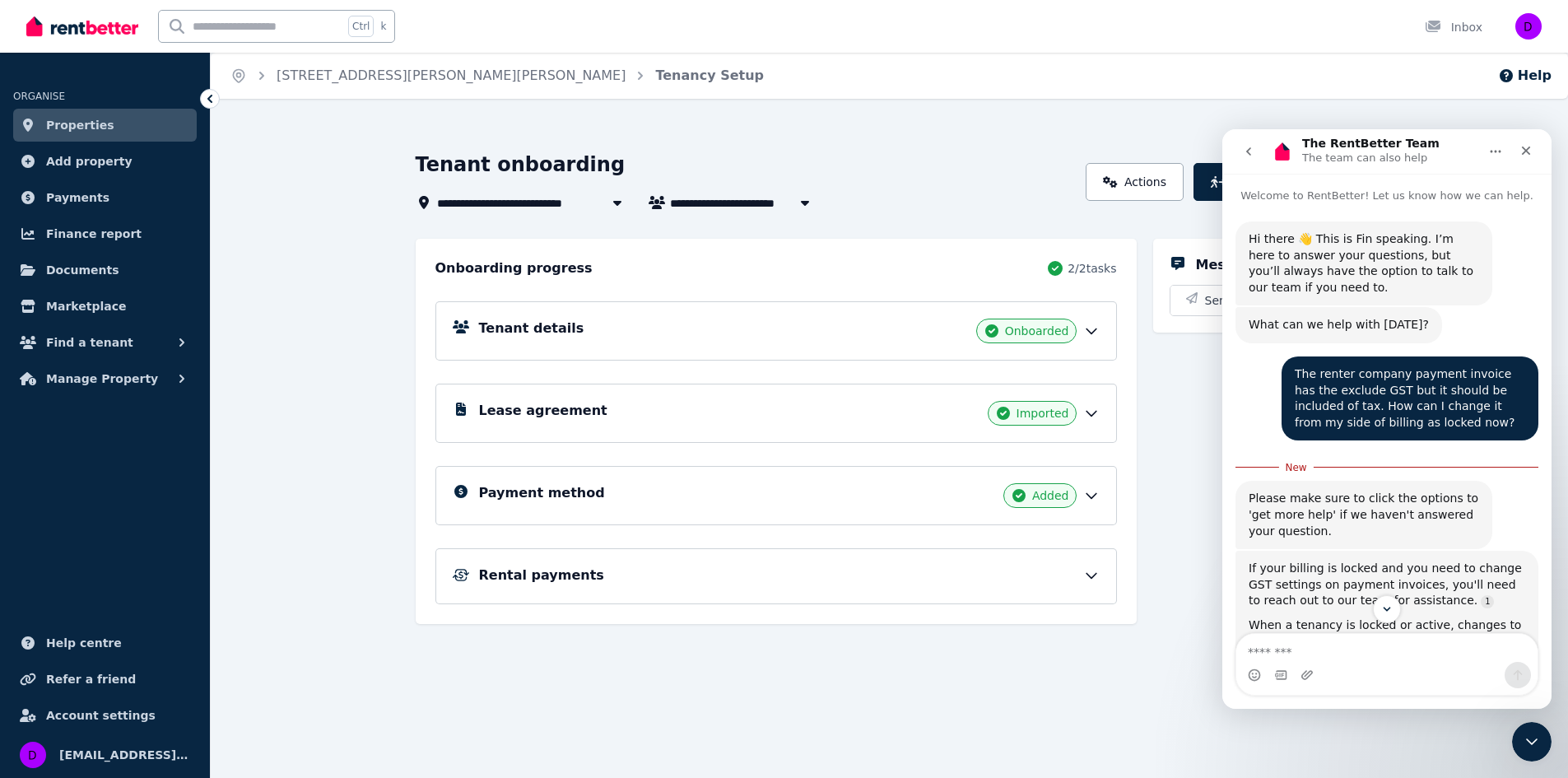
click at [1093, 497] on icon at bounding box center [1091, 497] width 10 height 5
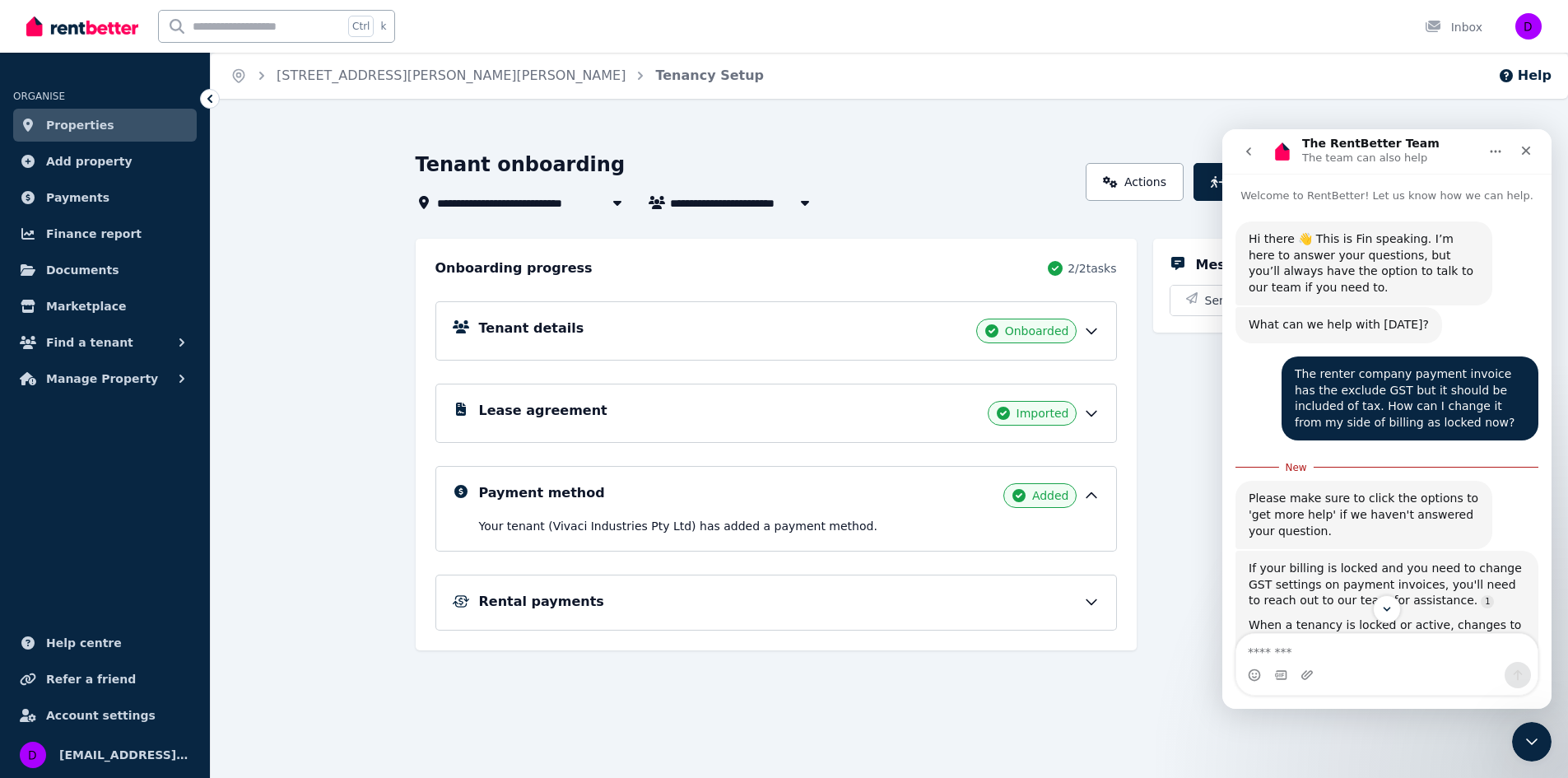
click at [1096, 599] on icon at bounding box center [1091, 602] width 17 height 17
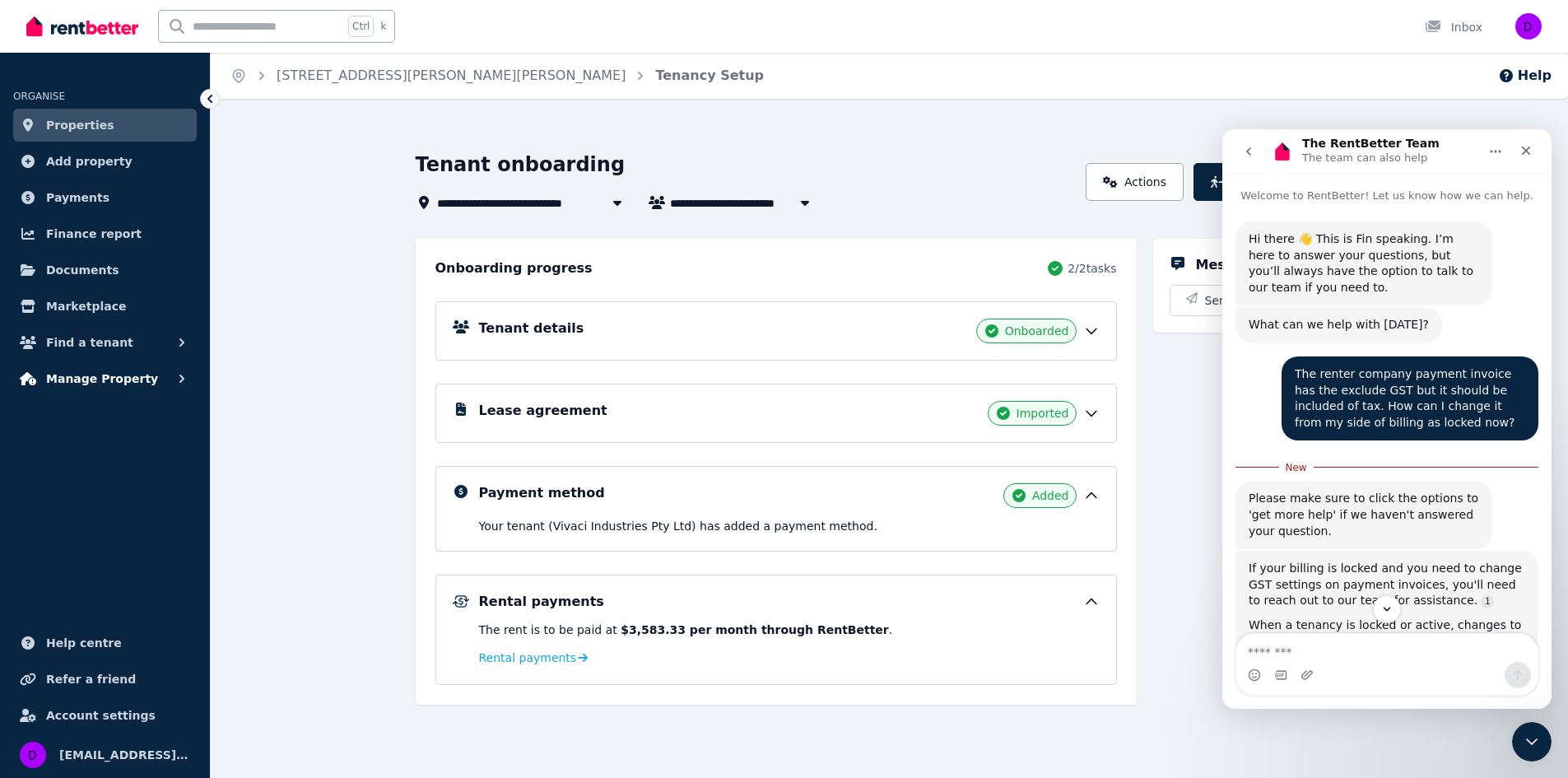
click at [120, 386] on span "Manage Property" at bounding box center [102, 378] width 112 height 19
